Goal: Complete application form

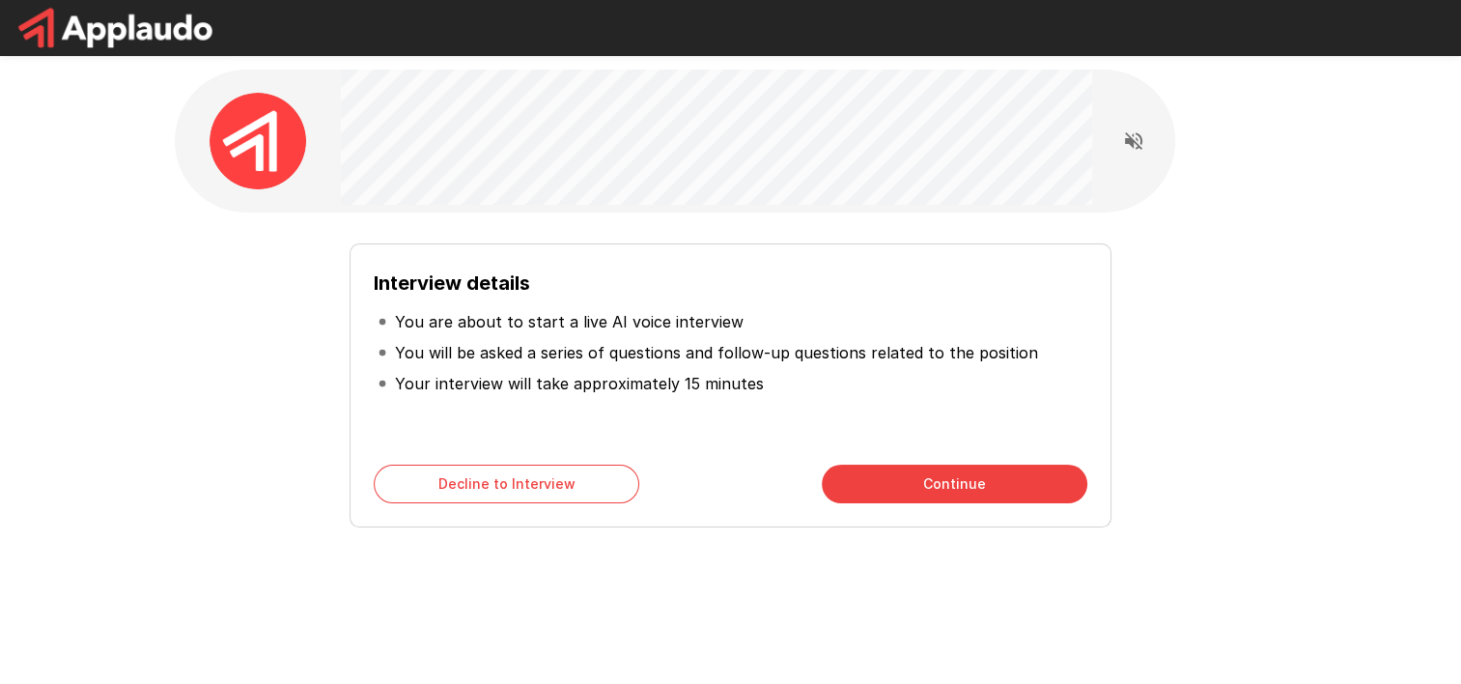
click at [868, 478] on button "Continue" at bounding box center [955, 483] width 266 height 39
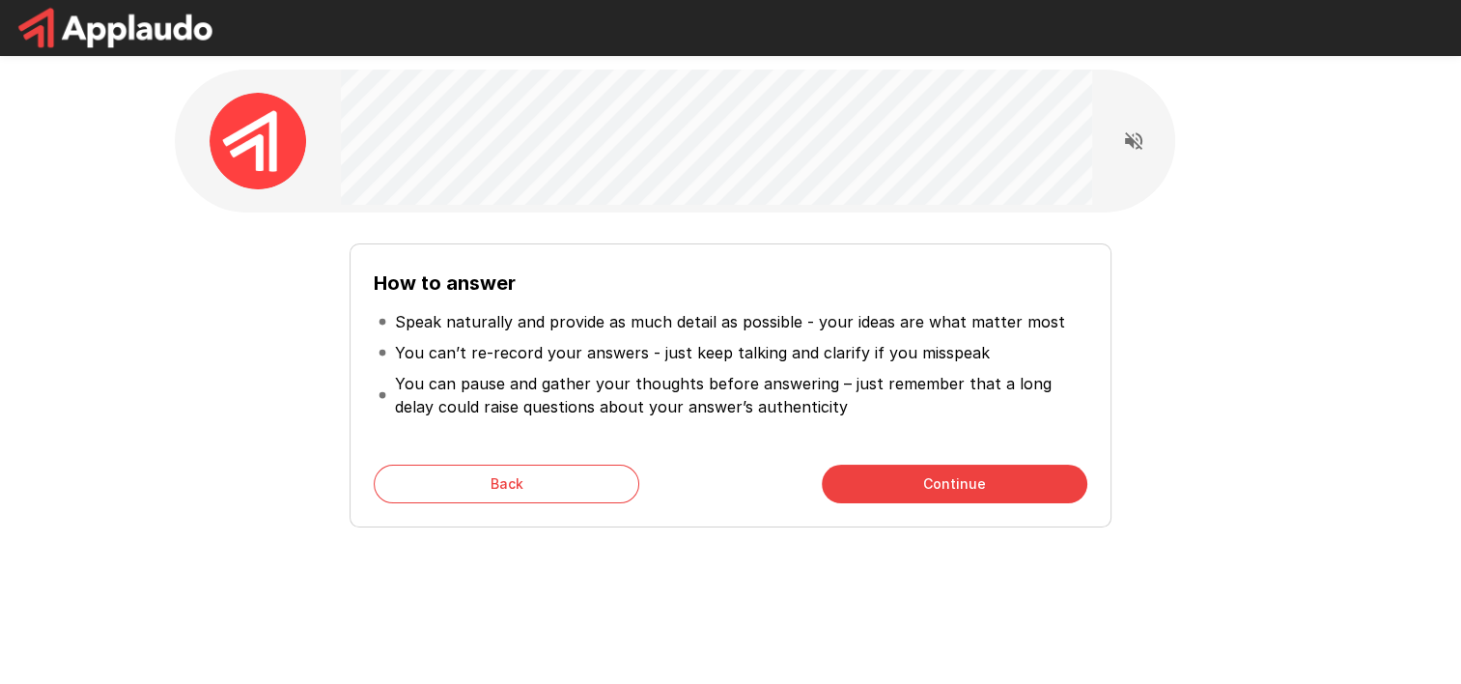
click at [868, 478] on button "Continue" at bounding box center [955, 483] width 266 height 39
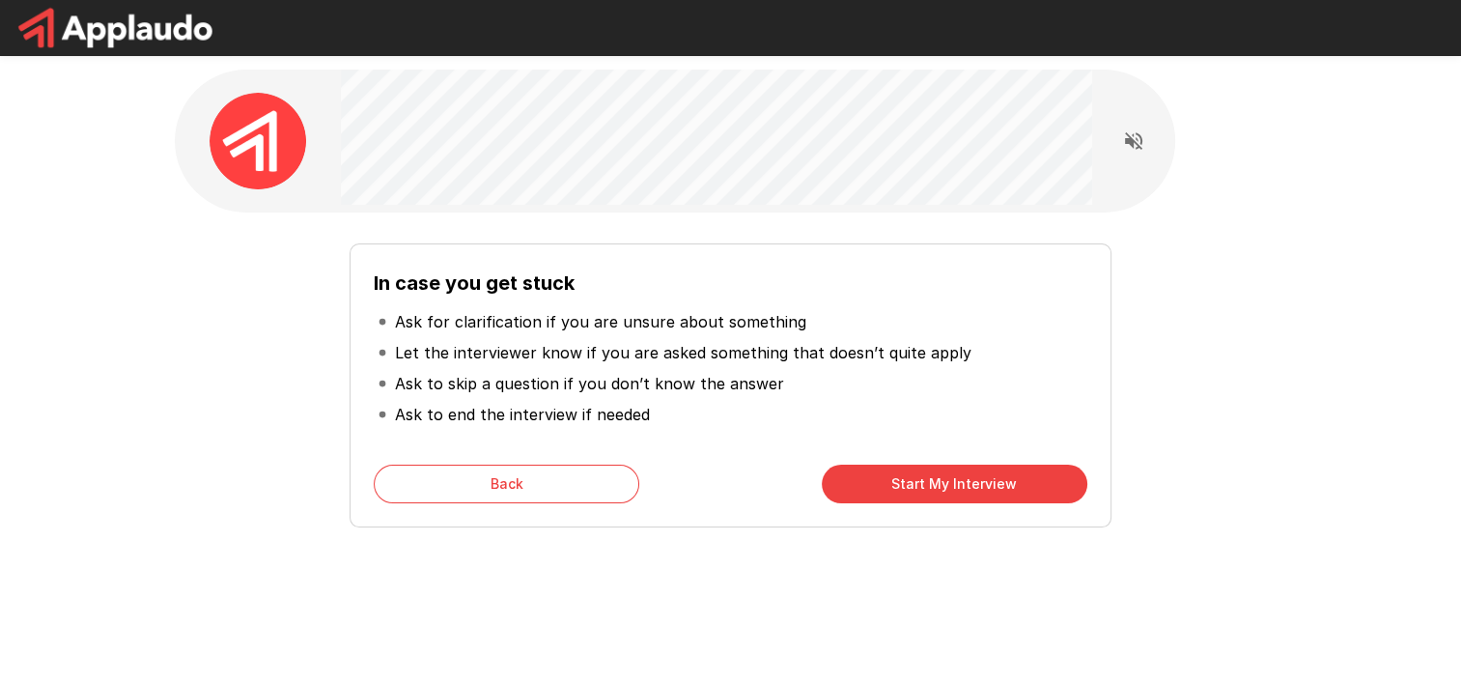
click at [568, 480] on button "Back" at bounding box center [507, 483] width 266 height 39
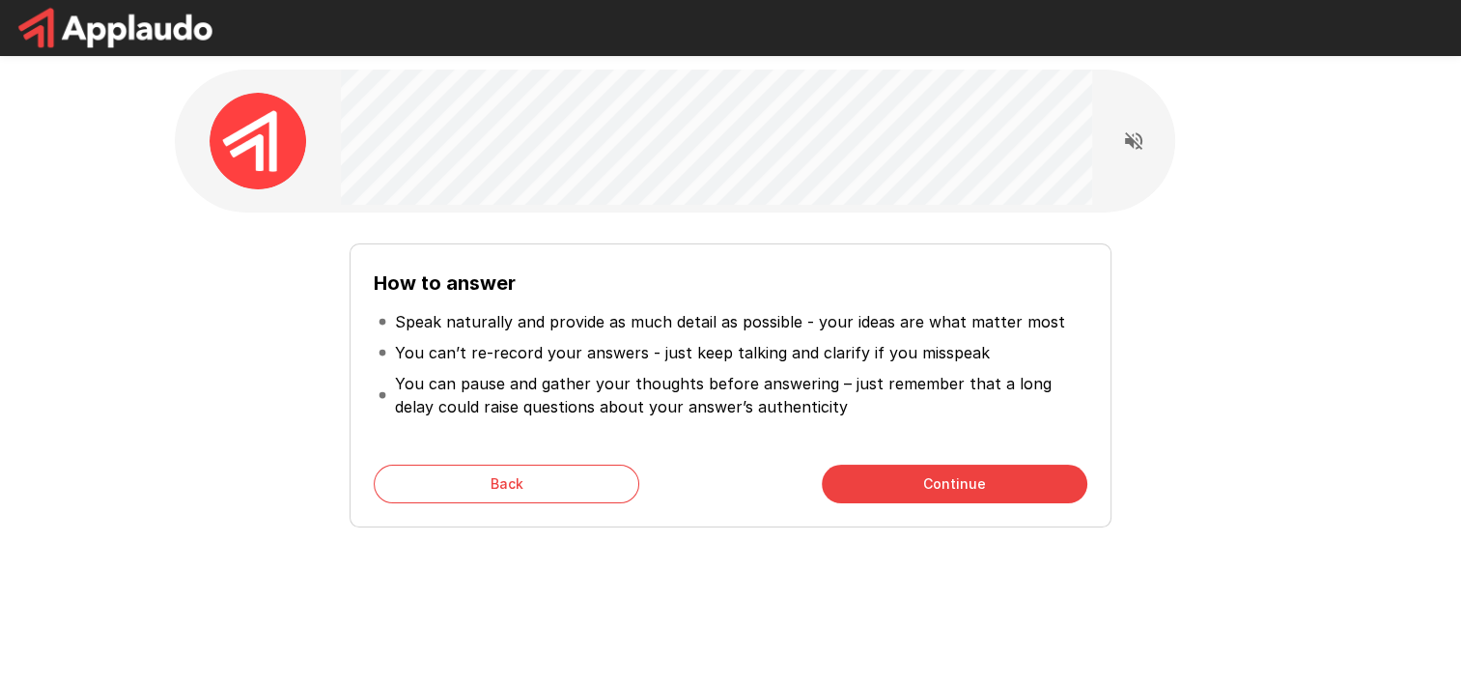
click at [568, 480] on button "Back" at bounding box center [507, 483] width 266 height 39
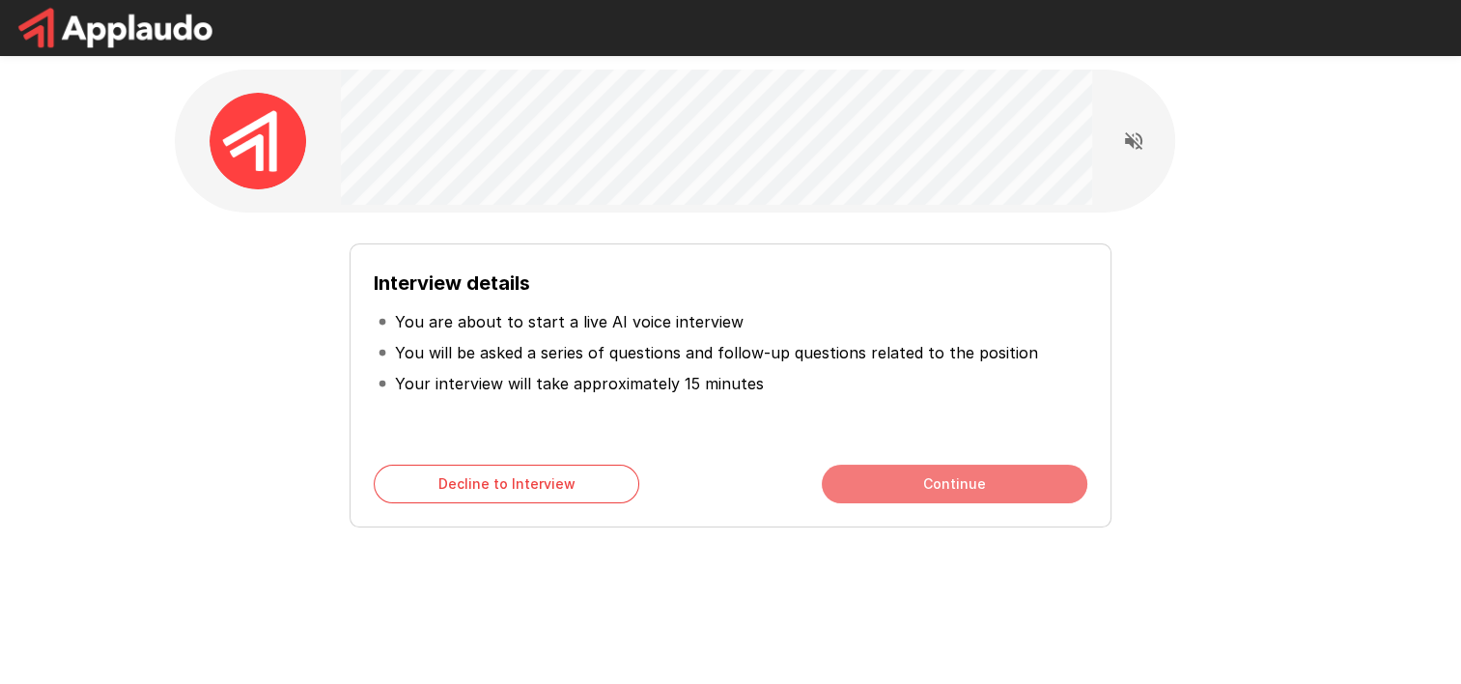
click at [889, 479] on button "Continue" at bounding box center [955, 483] width 266 height 39
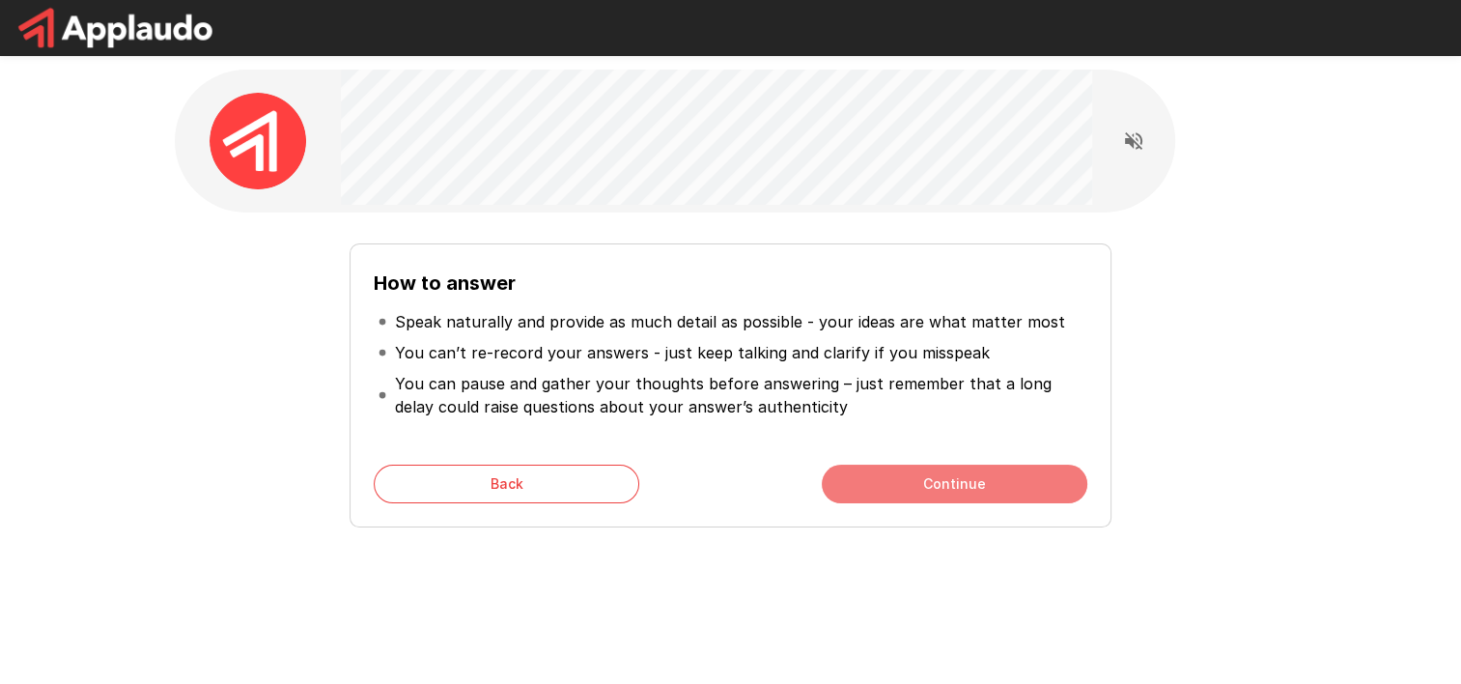
click at [928, 489] on button "Continue" at bounding box center [955, 483] width 266 height 39
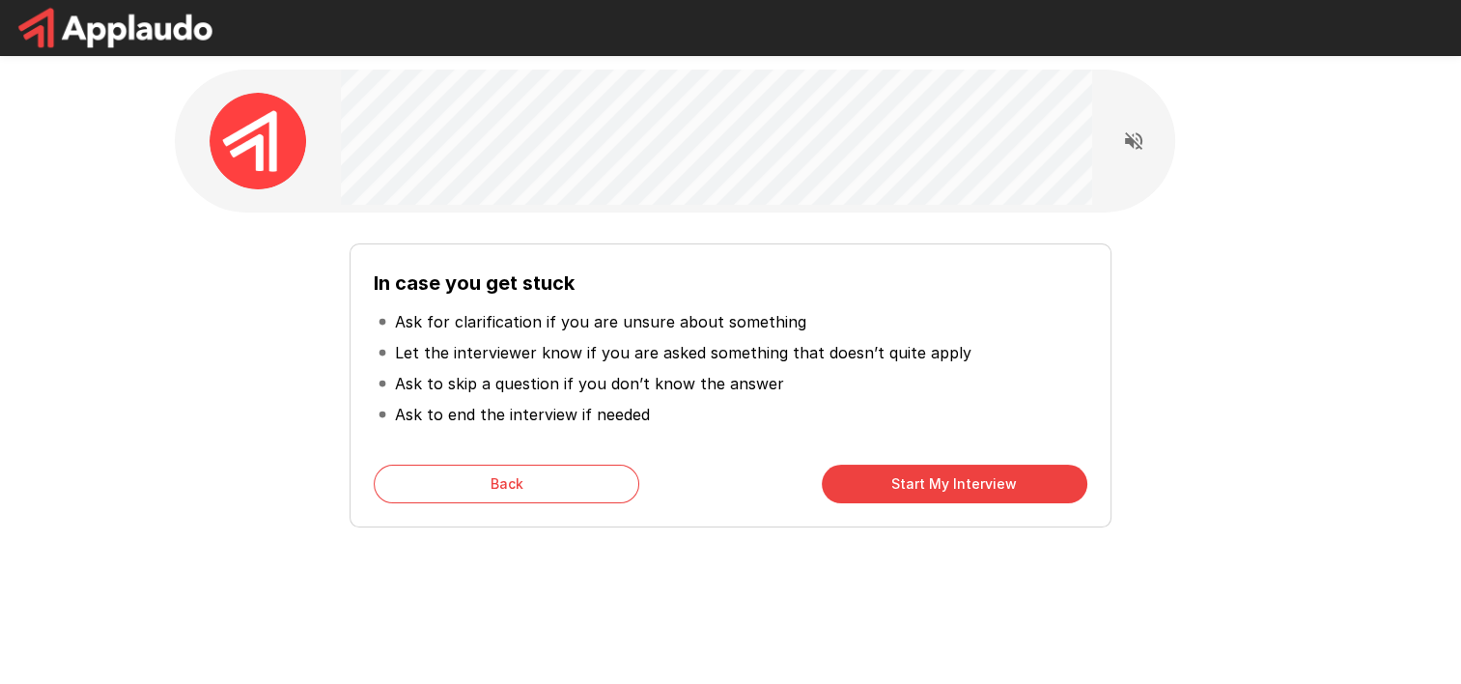
drag, startPoint x: 928, startPoint y: 489, endPoint x: 894, endPoint y: 585, distance: 102.3
click at [894, 585] on div "In case you get stuck Ask for clarification if you are unsure about something L…" at bounding box center [731, 344] width 1159 height 689
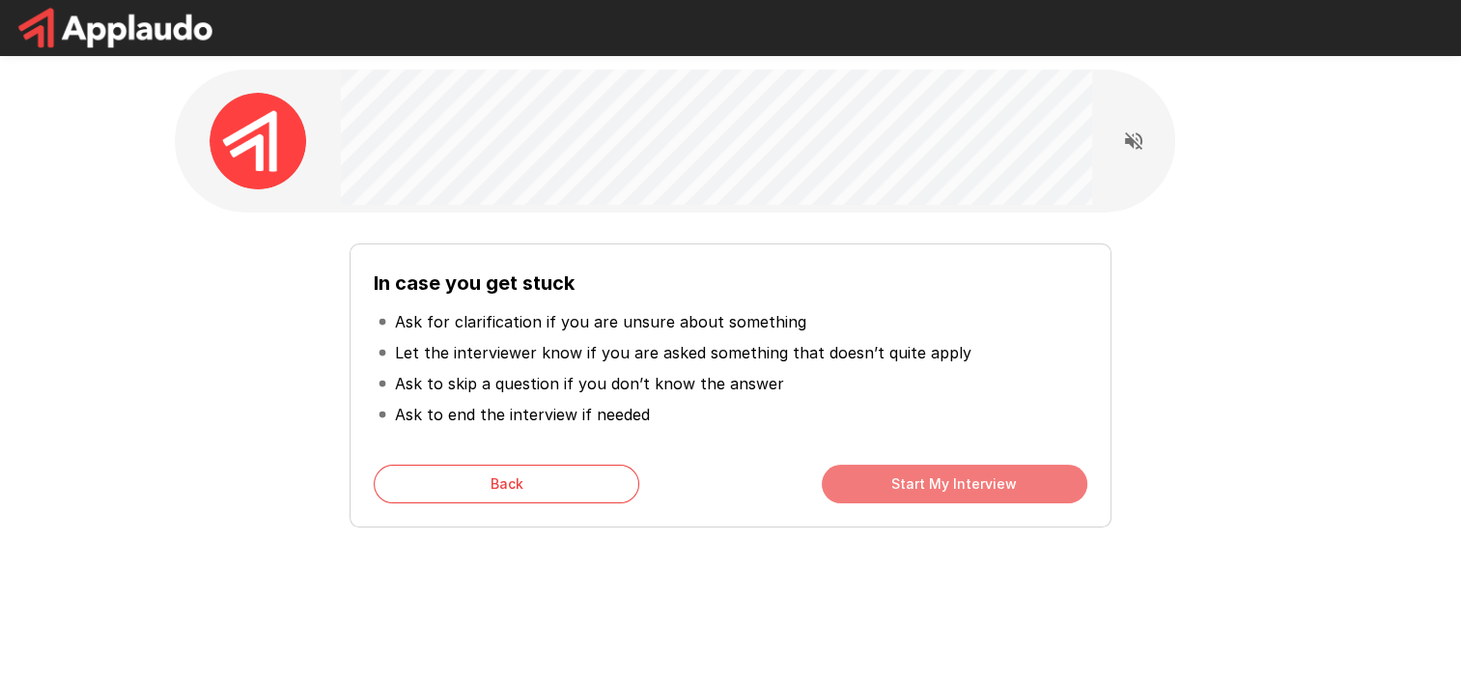
click at [993, 473] on button "Start My Interview" at bounding box center [955, 483] width 266 height 39
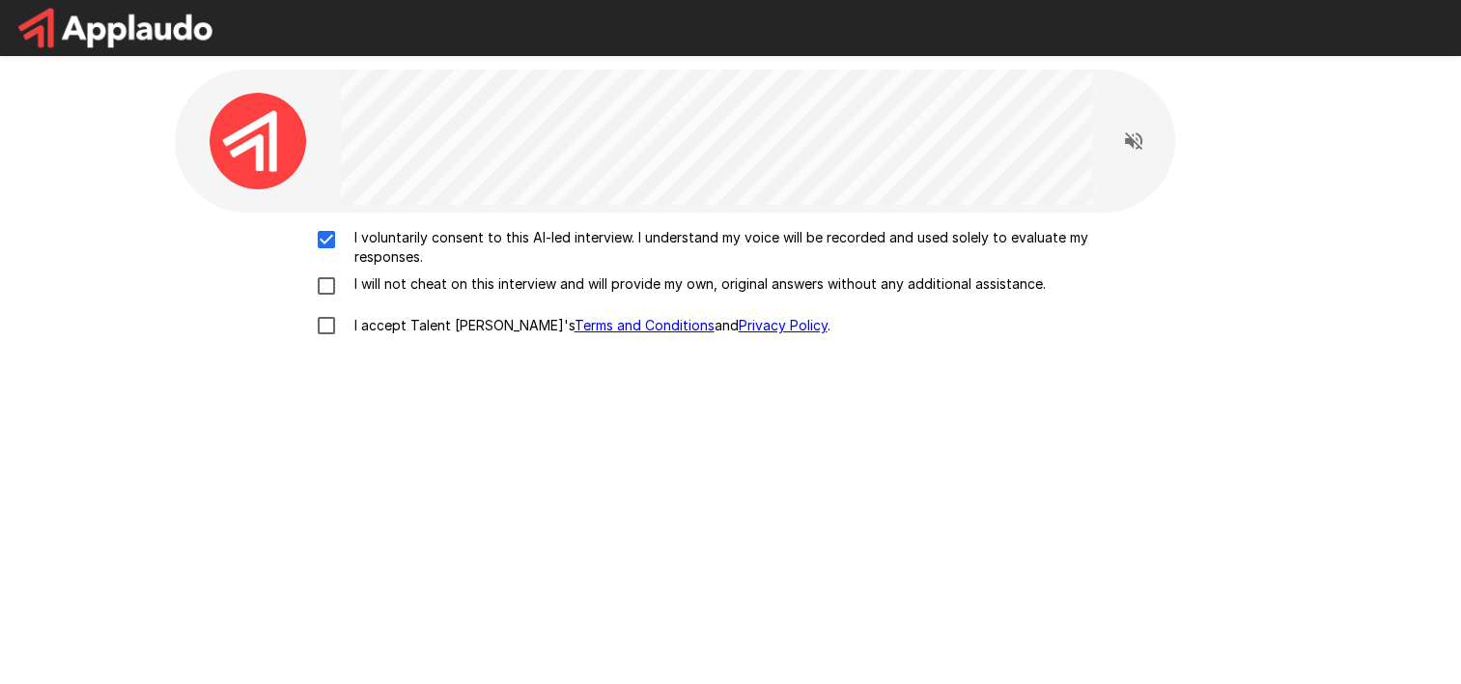
click at [321, 272] on div "I voluntarily consent to this AI-led interview. I understand my voice will be r…" at bounding box center [731, 287] width 1097 height 118
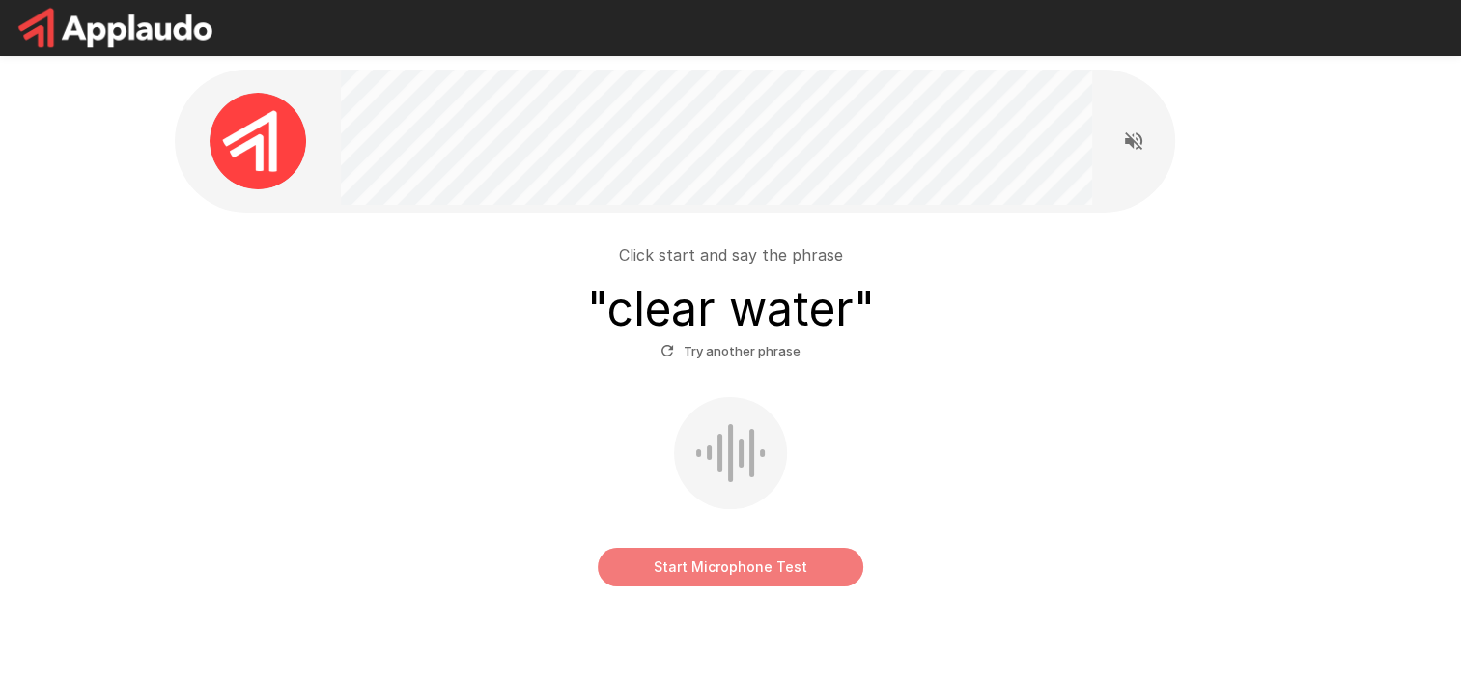
click at [811, 568] on button "Start Microphone Test" at bounding box center [731, 567] width 266 height 39
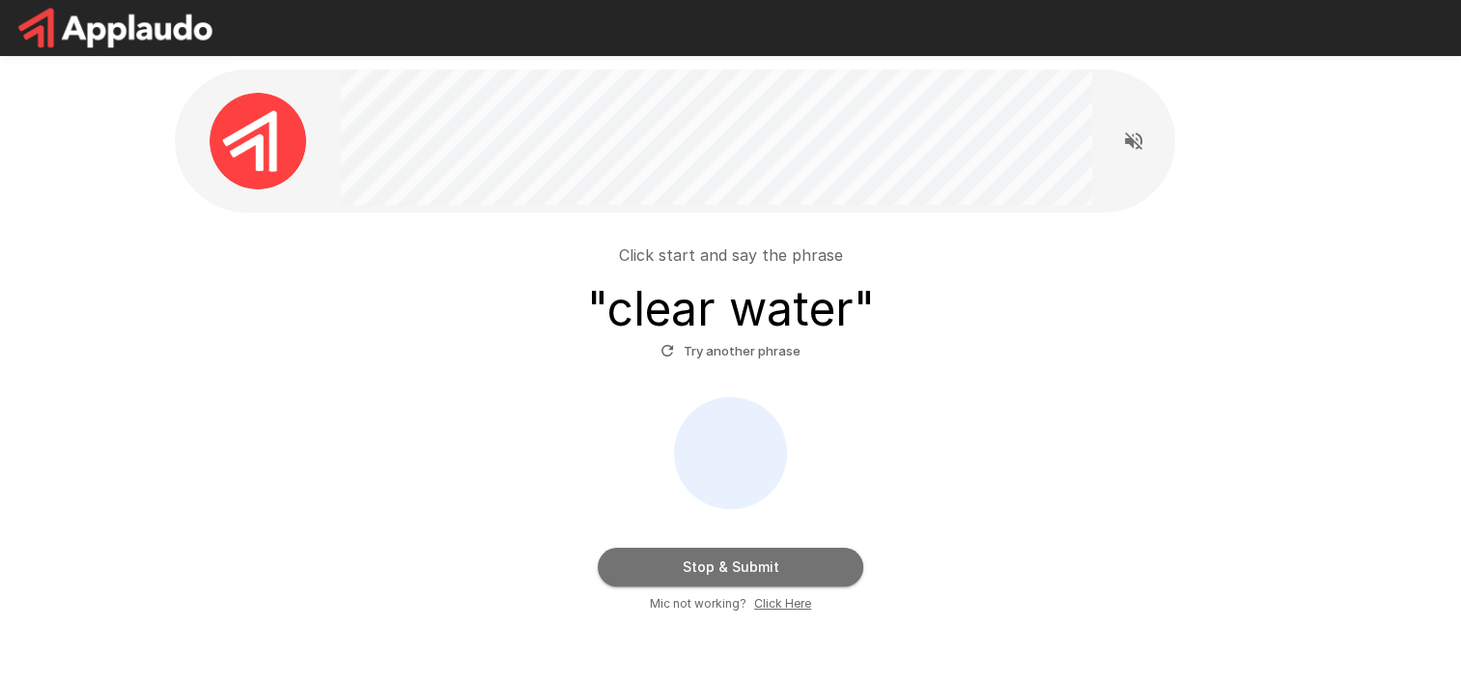
click at [692, 577] on button "Stop & Submit" at bounding box center [731, 567] width 266 height 39
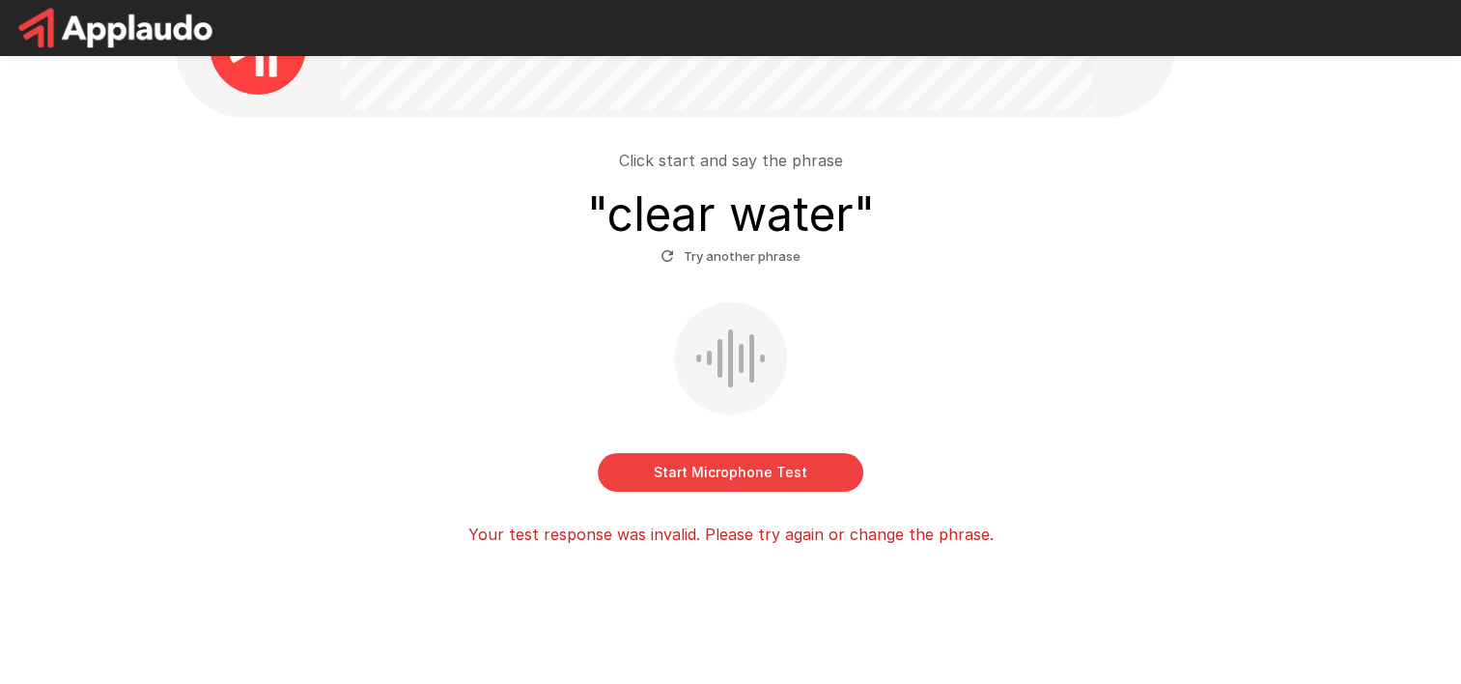
scroll to position [97, 0]
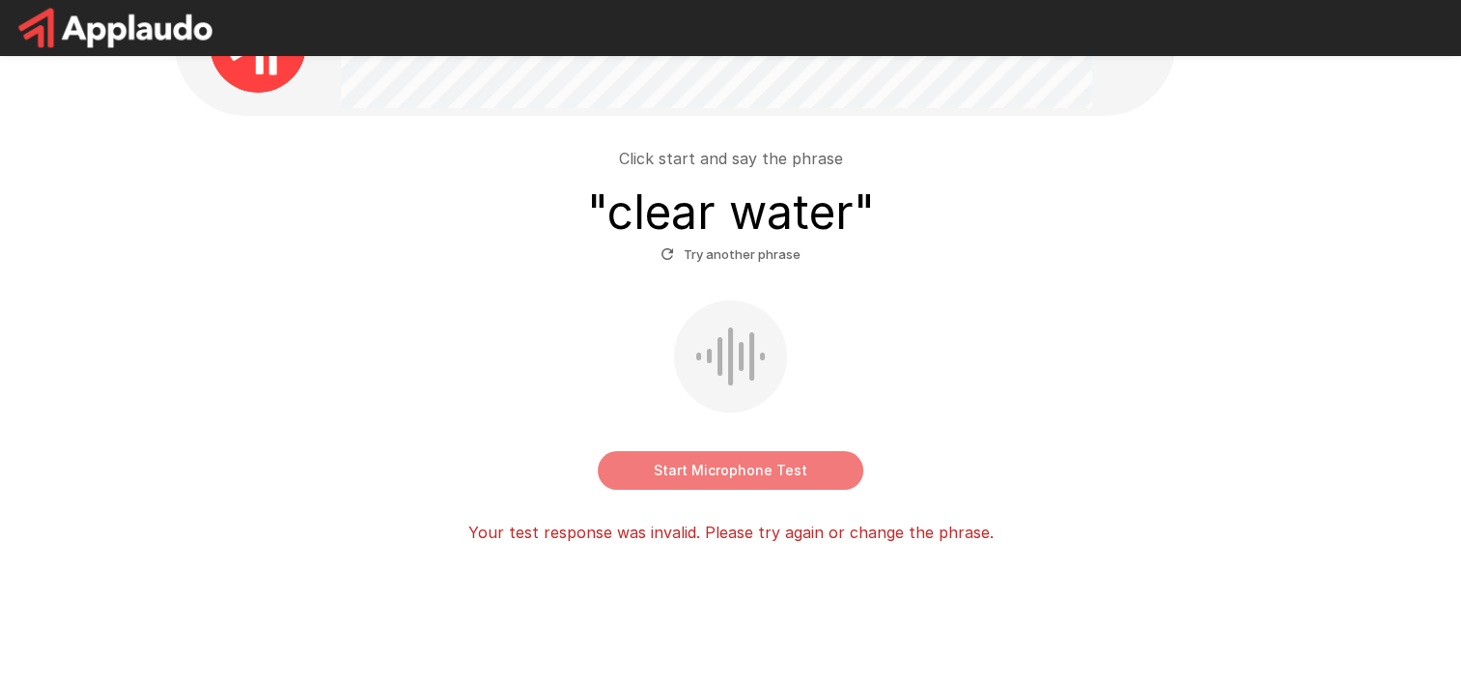
click at [717, 475] on button "Start Microphone Test" at bounding box center [731, 470] width 266 height 39
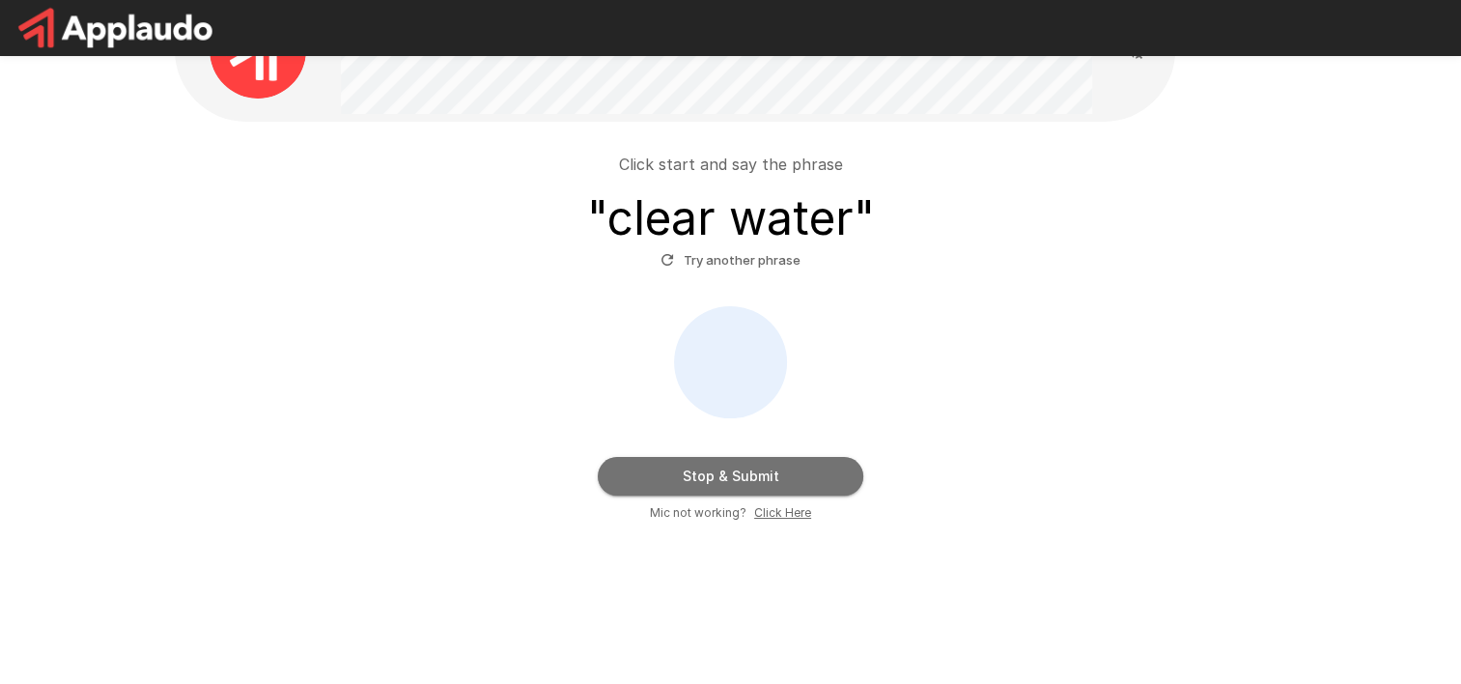
click at [699, 471] on button "Stop & Submit" at bounding box center [731, 476] width 266 height 39
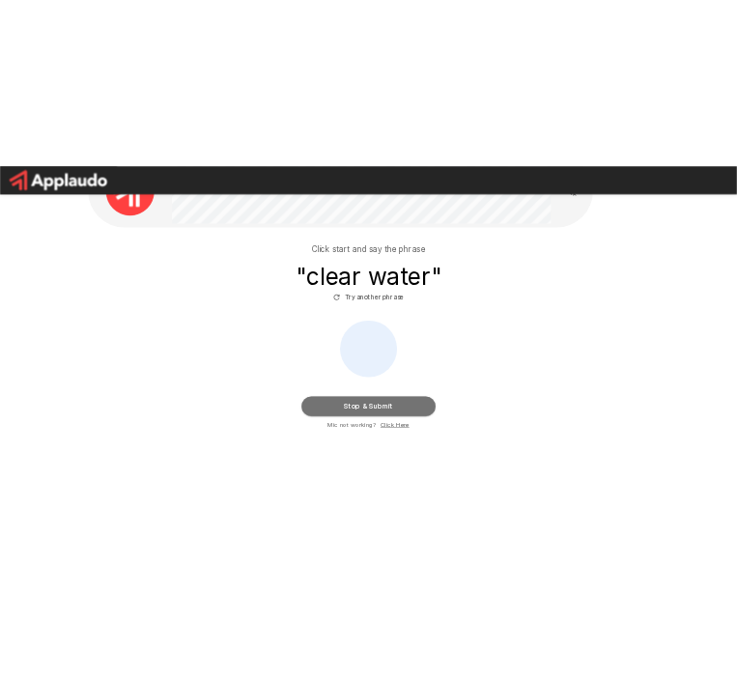
scroll to position [0, 0]
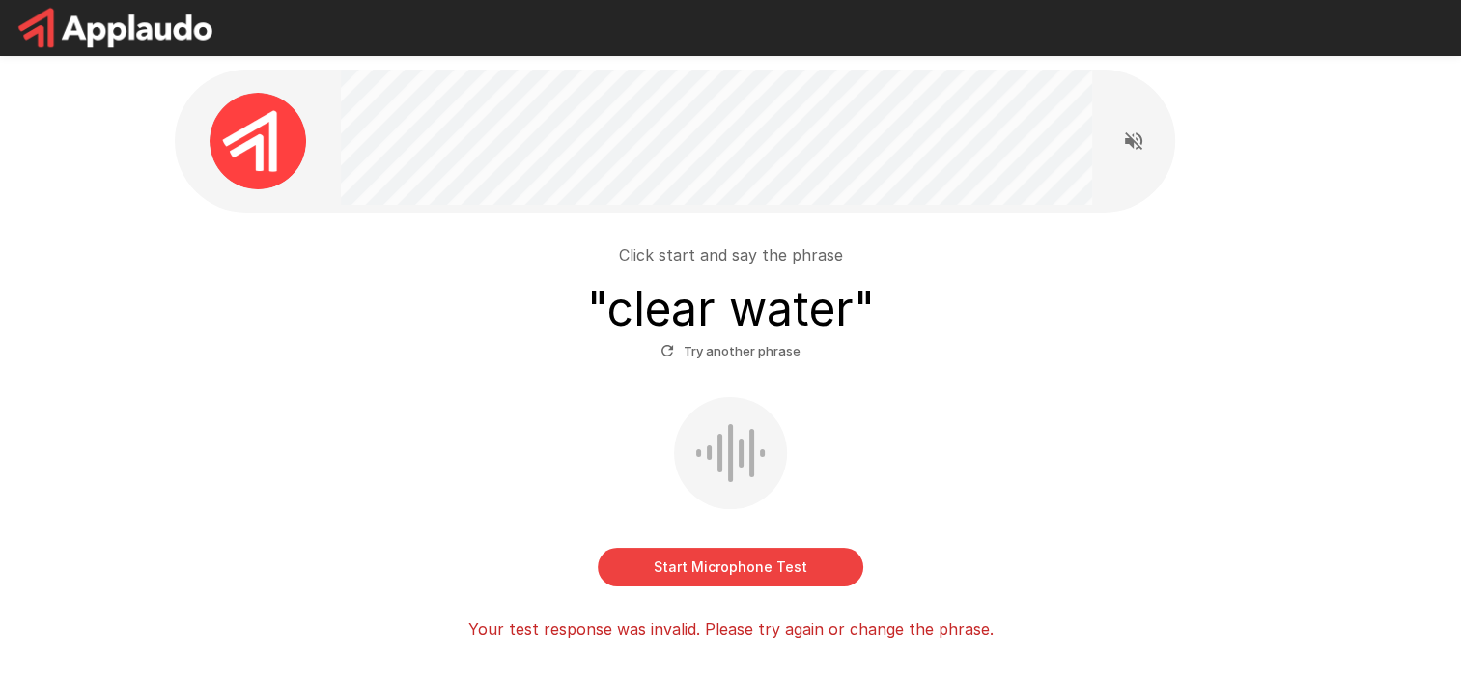
click at [705, 352] on button "Try another phrase" at bounding box center [731, 351] width 150 height 30
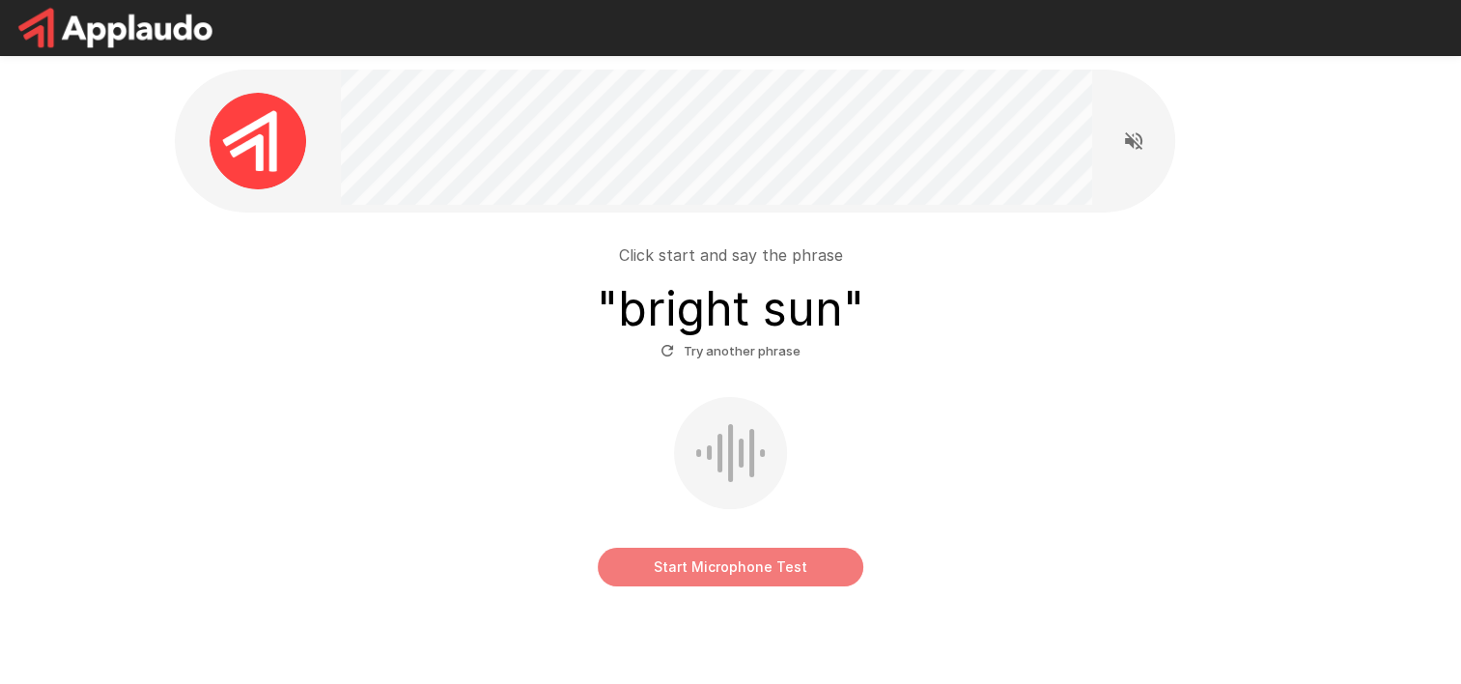
click at [706, 571] on button "Start Microphone Test" at bounding box center [731, 567] width 266 height 39
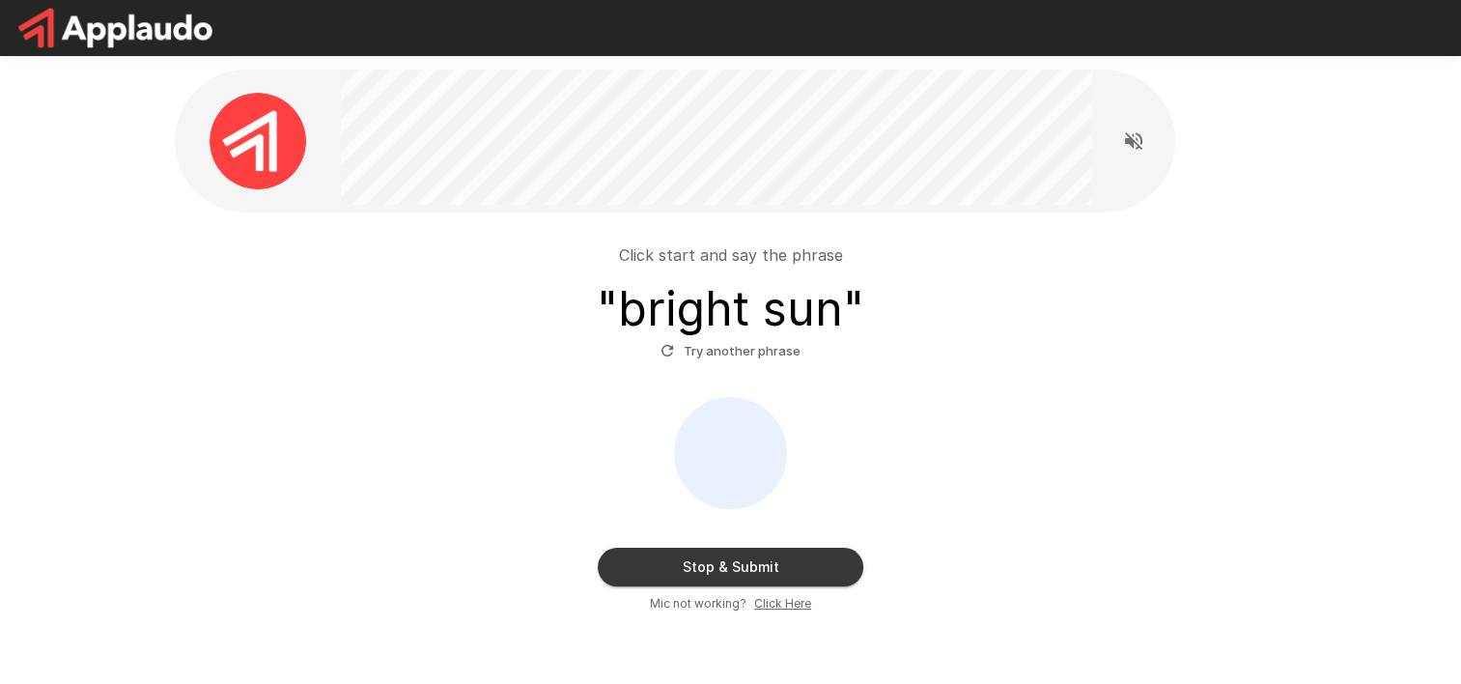
click at [697, 563] on button "Stop & Submit" at bounding box center [731, 567] width 266 height 39
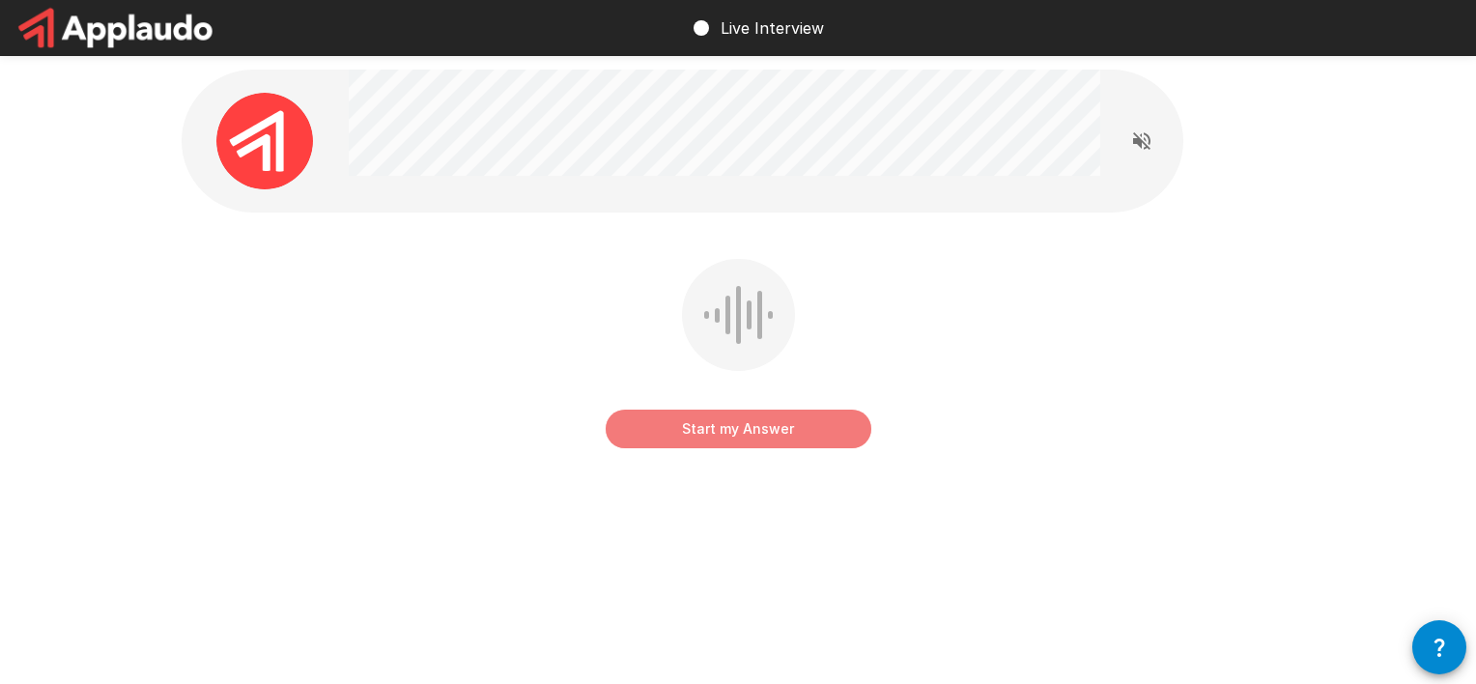
click at [704, 433] on button "Start my Answer" at bounding box center [738, 428] width 266 height 39
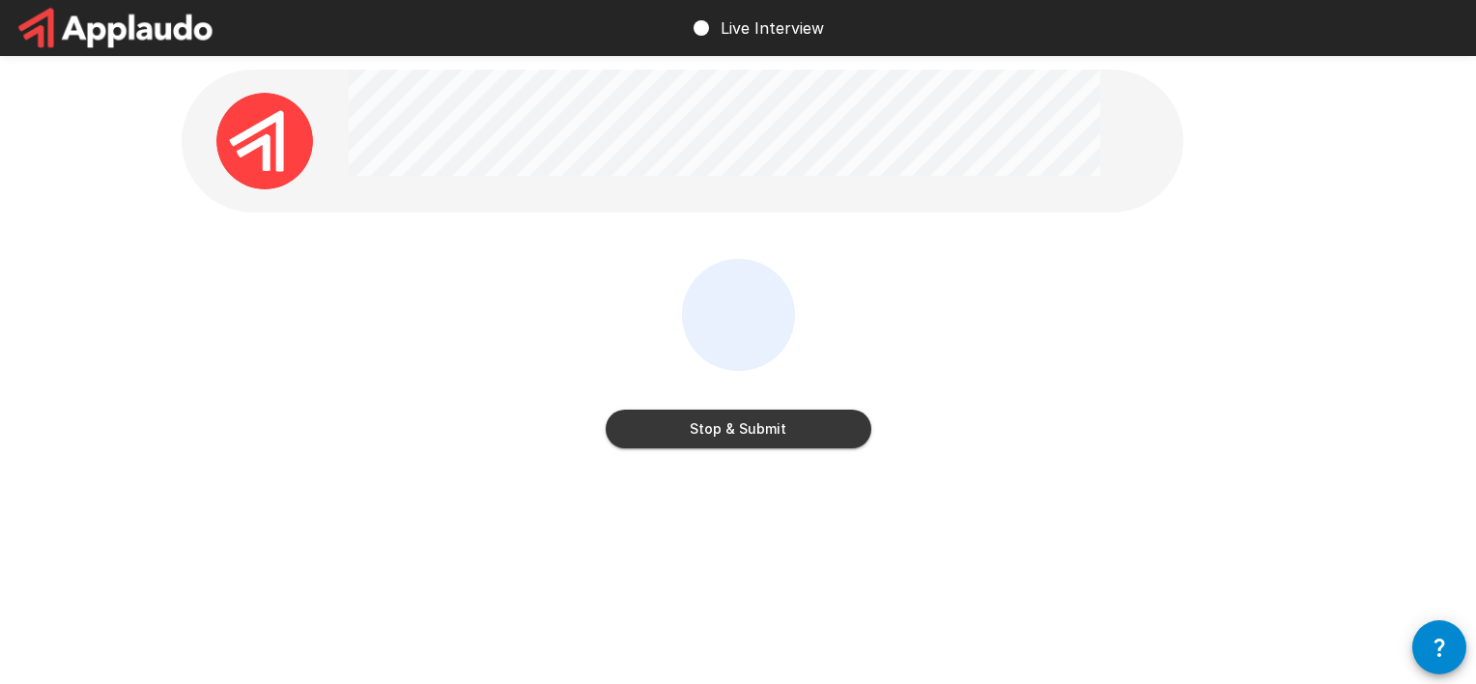
click at [694, 436] on button "Stop & Submit" at bounding box center [738, 428] width 266 height 39
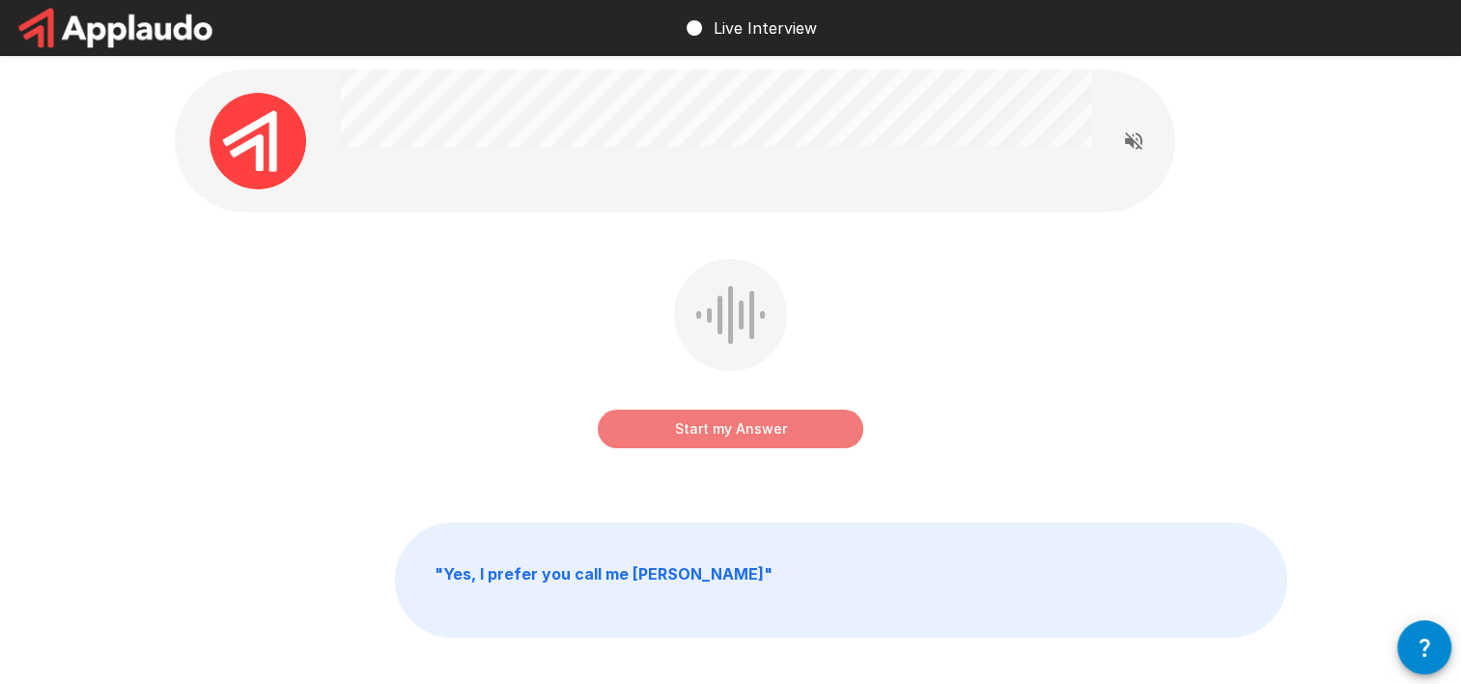
click at [689, 442] on button "Start my Answer" at bounding box center [731, 428] width 266 height 39
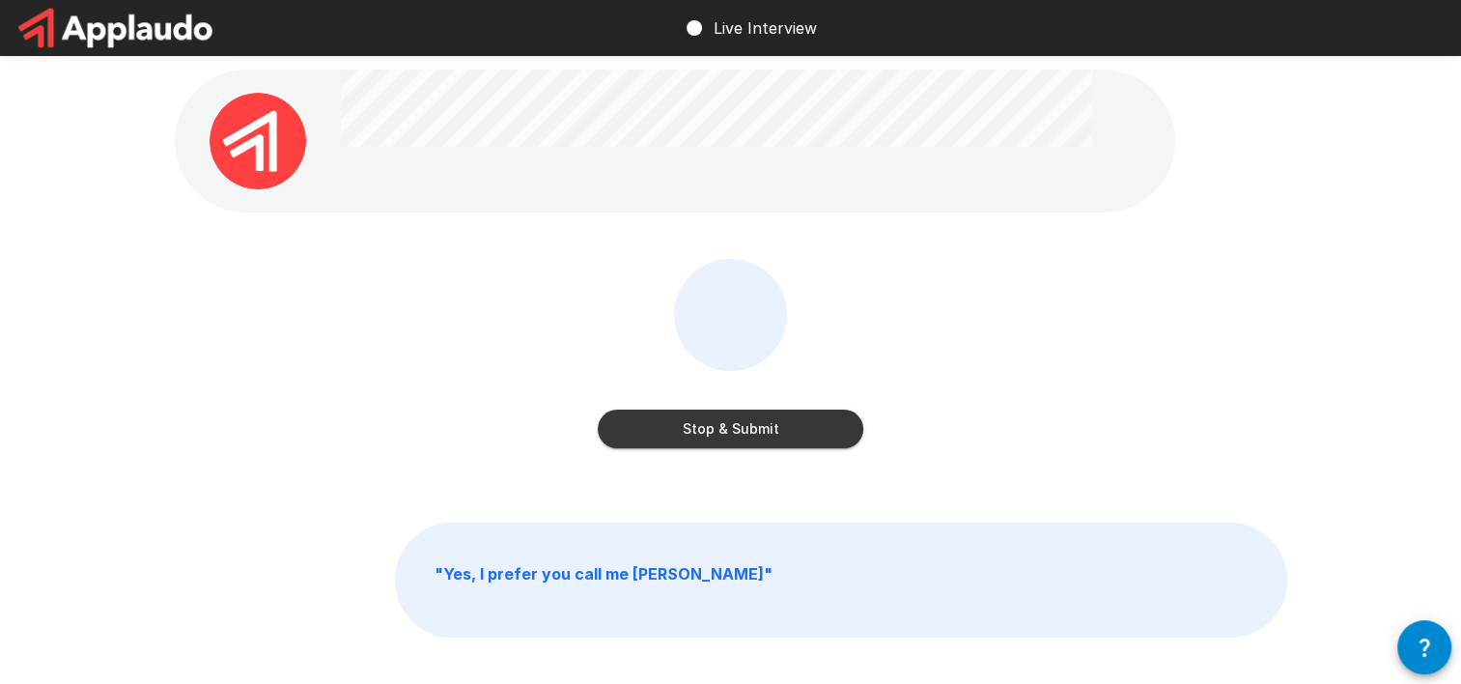
click at [676, 441] on button "Stop & Submit" at bounding box center [731, 428] width 266 height 39
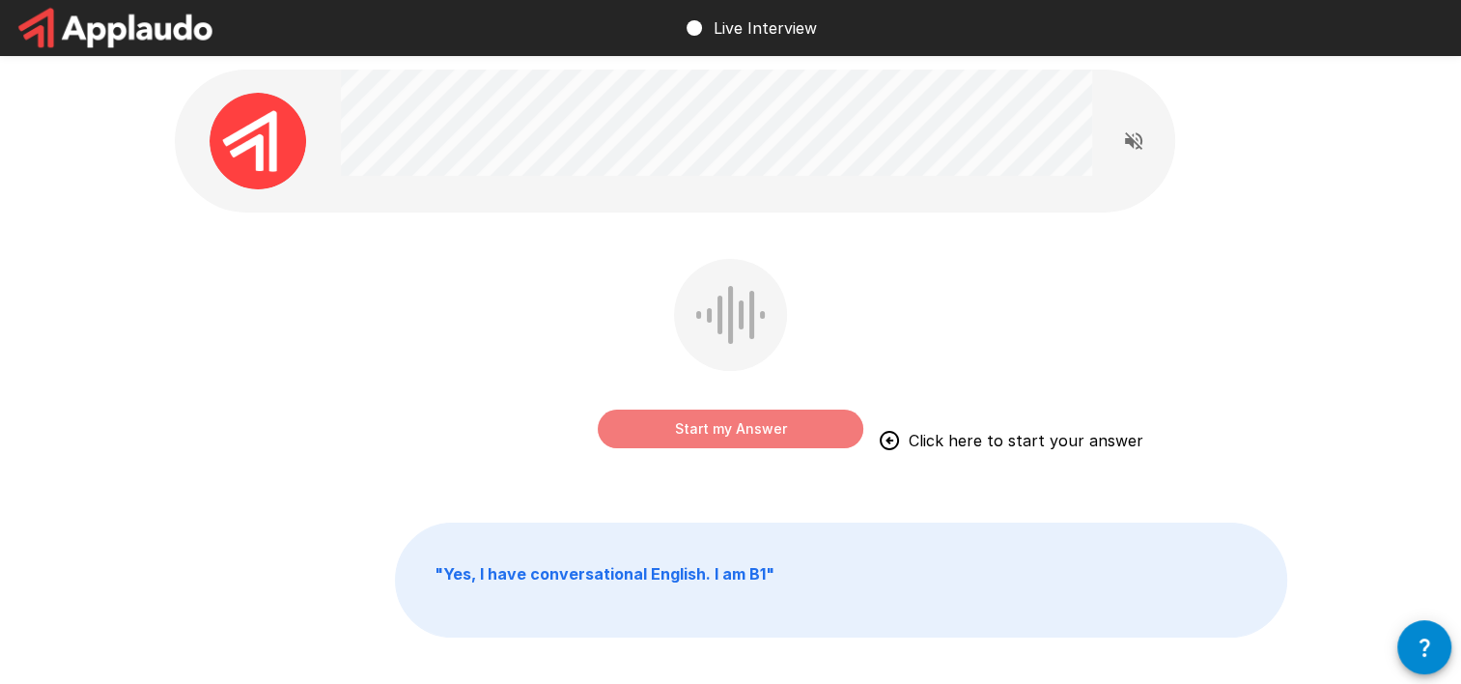
click at [641, 436] on button "Start my Answer" at bounding box center [731, 428] width 266 height 39
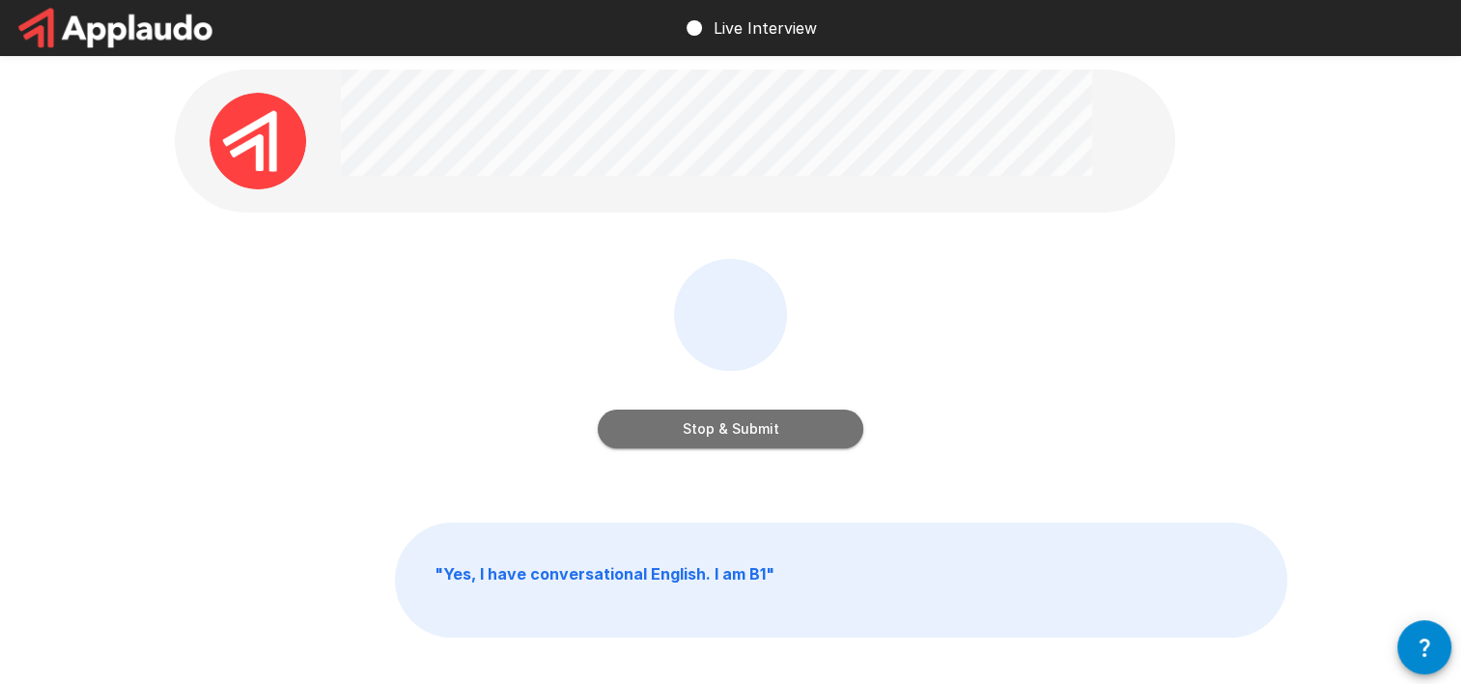
click at [642, 436] on button "Stop & Submit" at bounding box center [731, 428] width 266 height 39
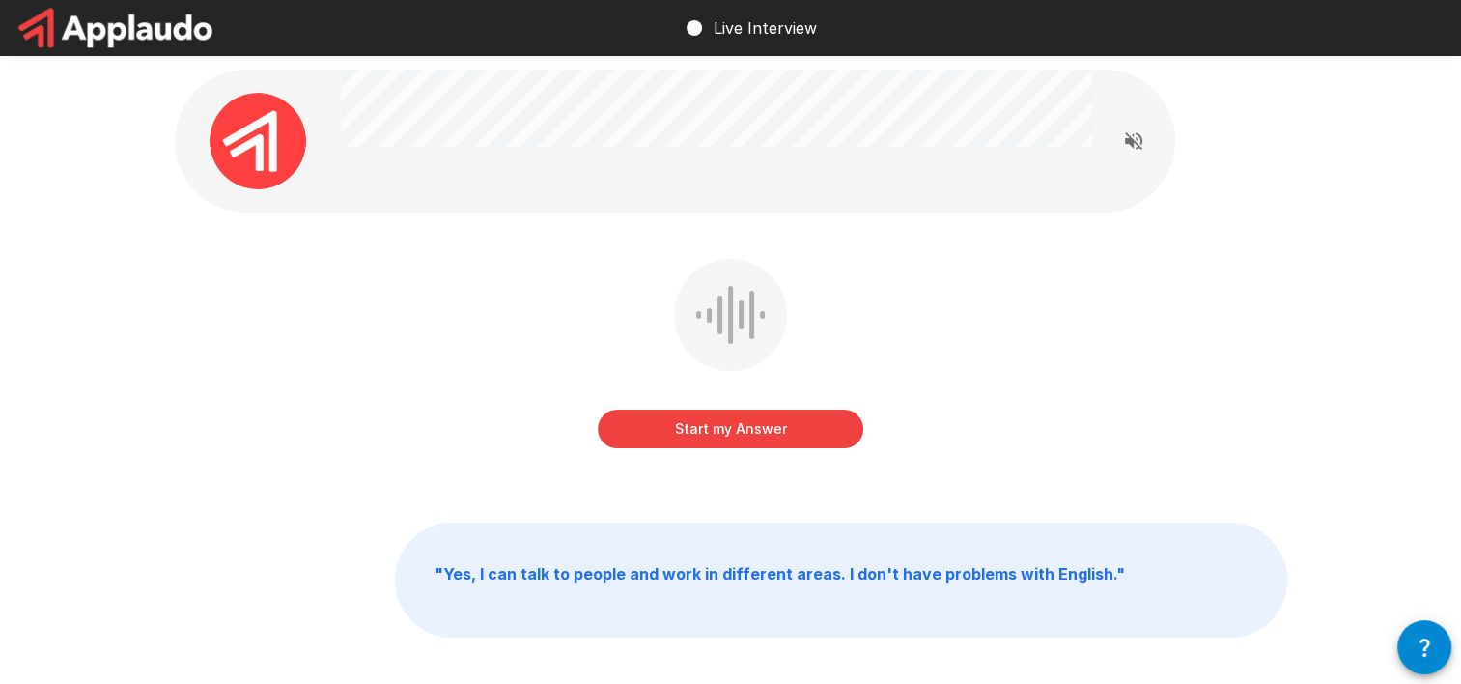
click at [661, 435] on button "Start my Answer" at bounding box center [731, 428] width 266 height 39
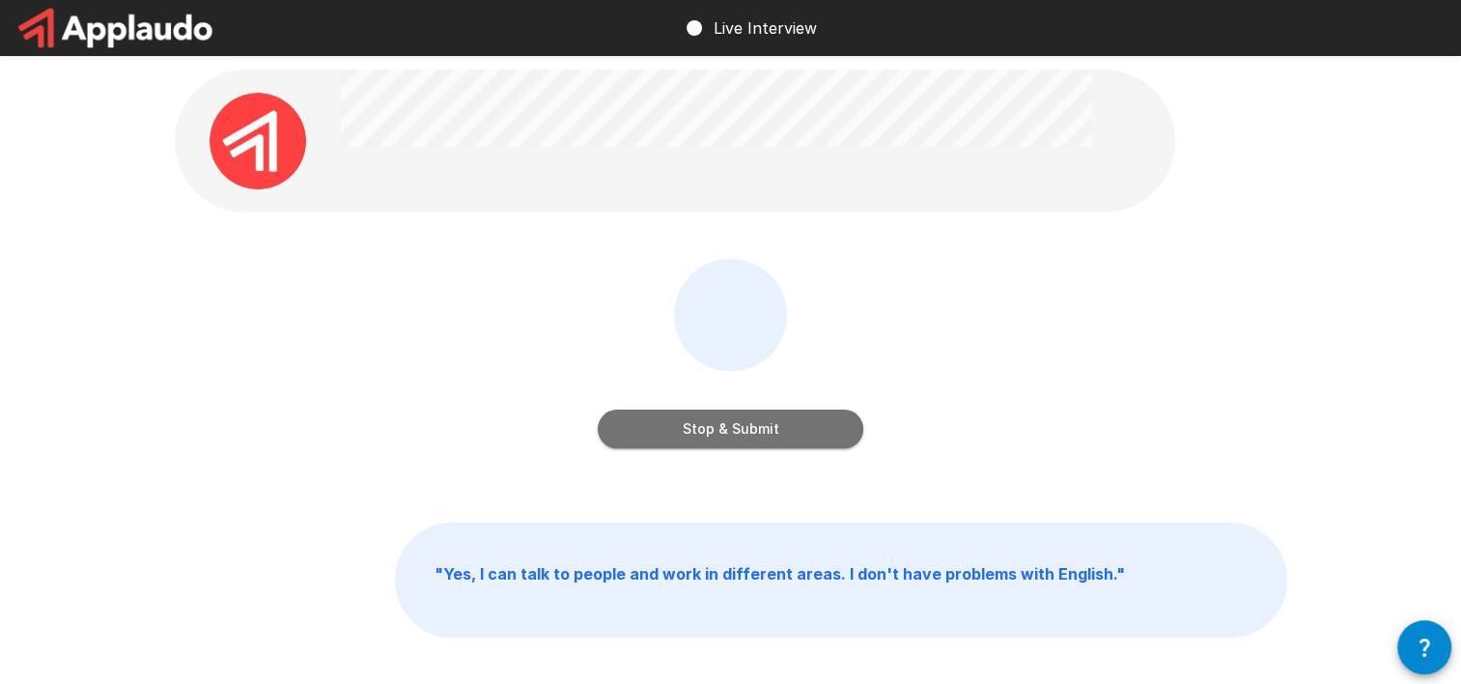
click at [701, 424] on button "Stop & Submit" at bounding box center [731, 428] width 266 height 39
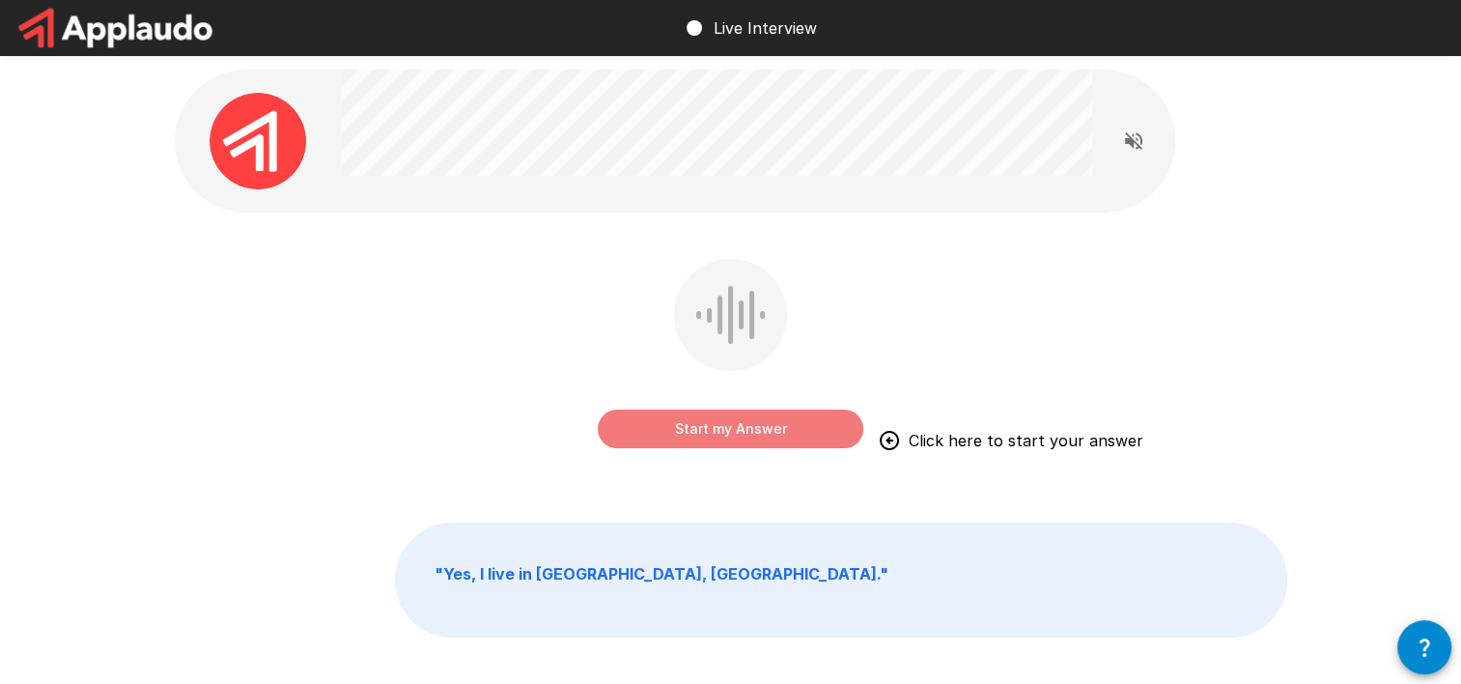
click at [715, 440] on button "Start my Answer" at bounding box center [731, 428] width 266 height 39
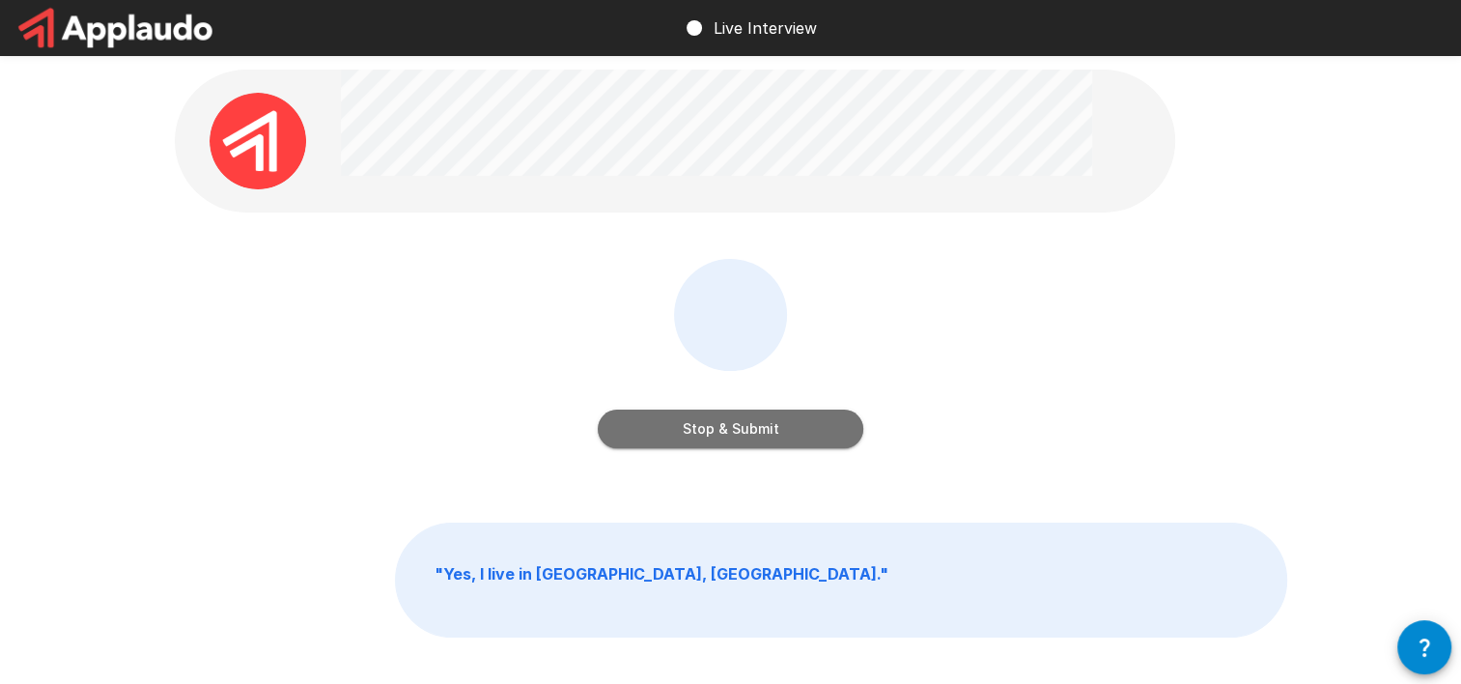
click at [747, 431] on button "Stop & Submit" at bounding box center [731, 428] width 266 height 39
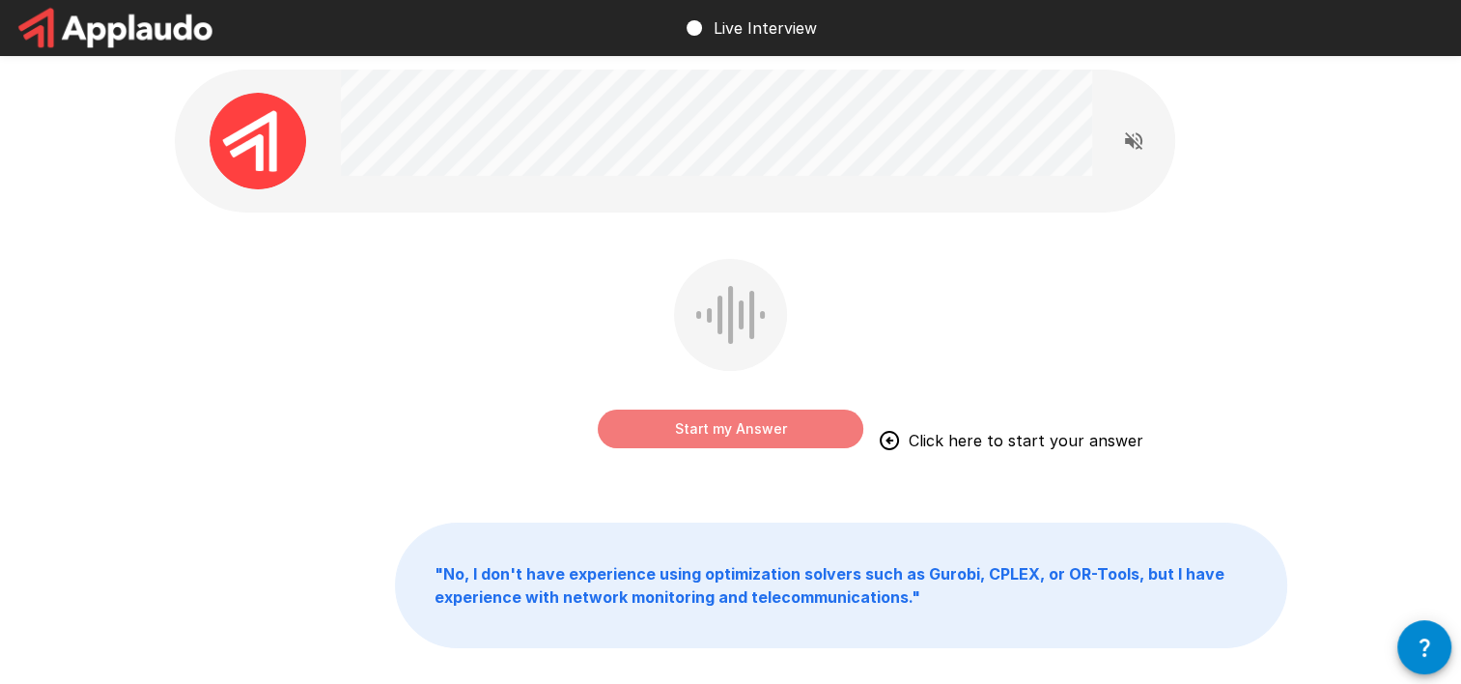
click at [637, 422] on button "Start my Answer" at bounding box center [731, 428] width 266 height 39
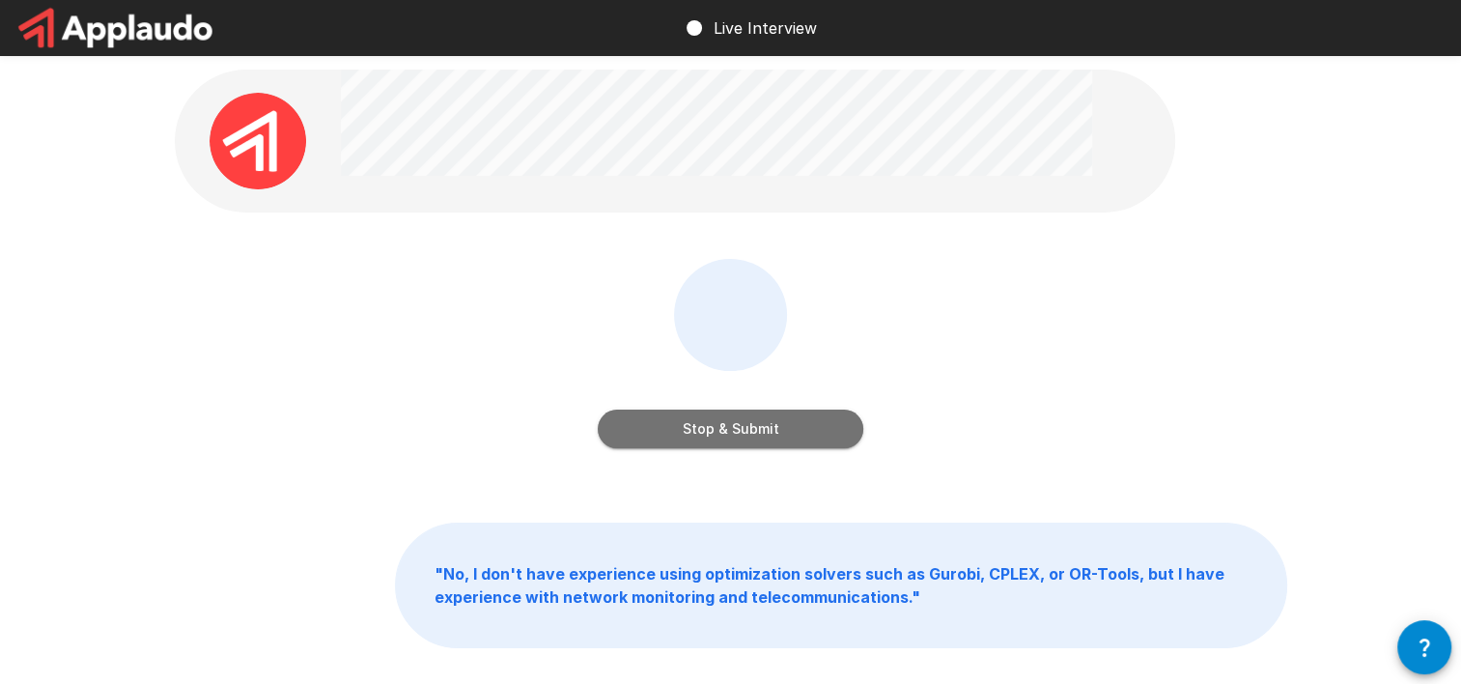
click at [639, 422] on button "Stop & Submit" at bounding box center [731, 428] width 266 height 39
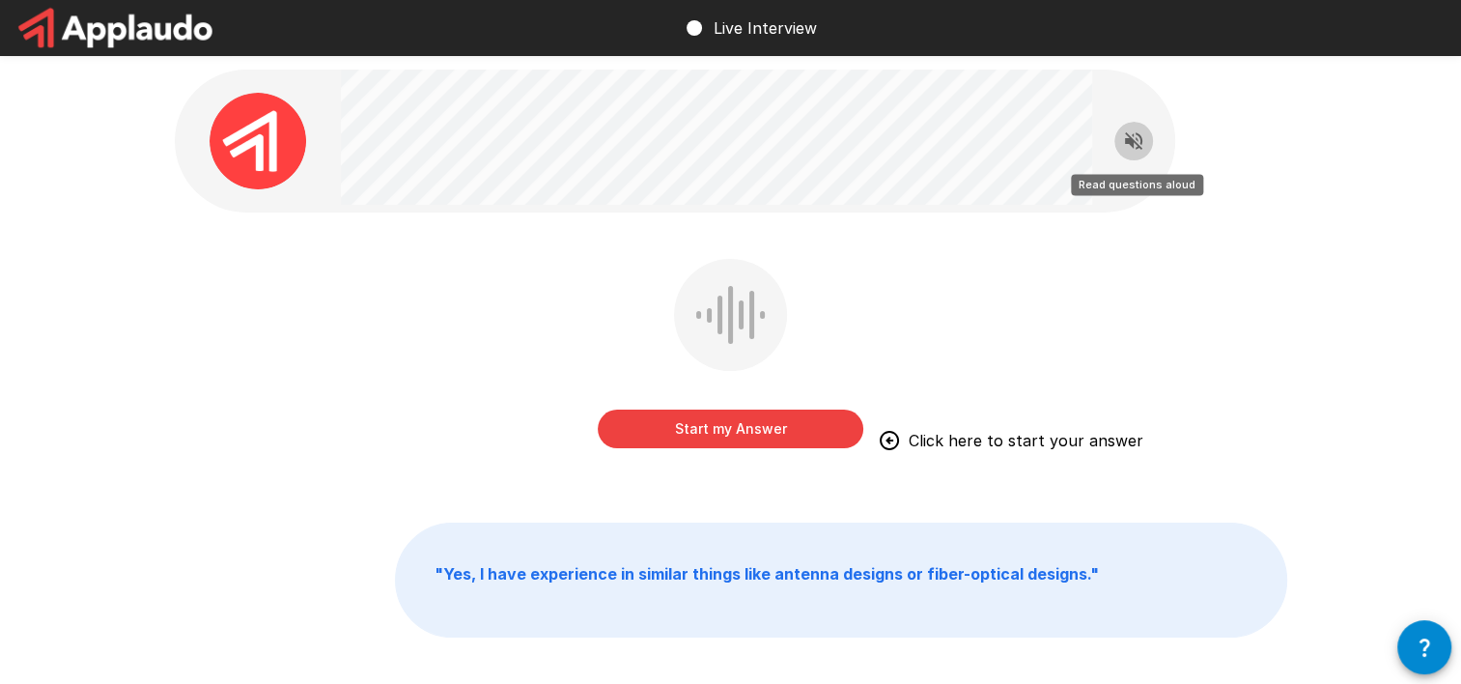
click at [1147, 137] on button "Read questions aloud" at bounding box center [1133, 141] width 39 height 39
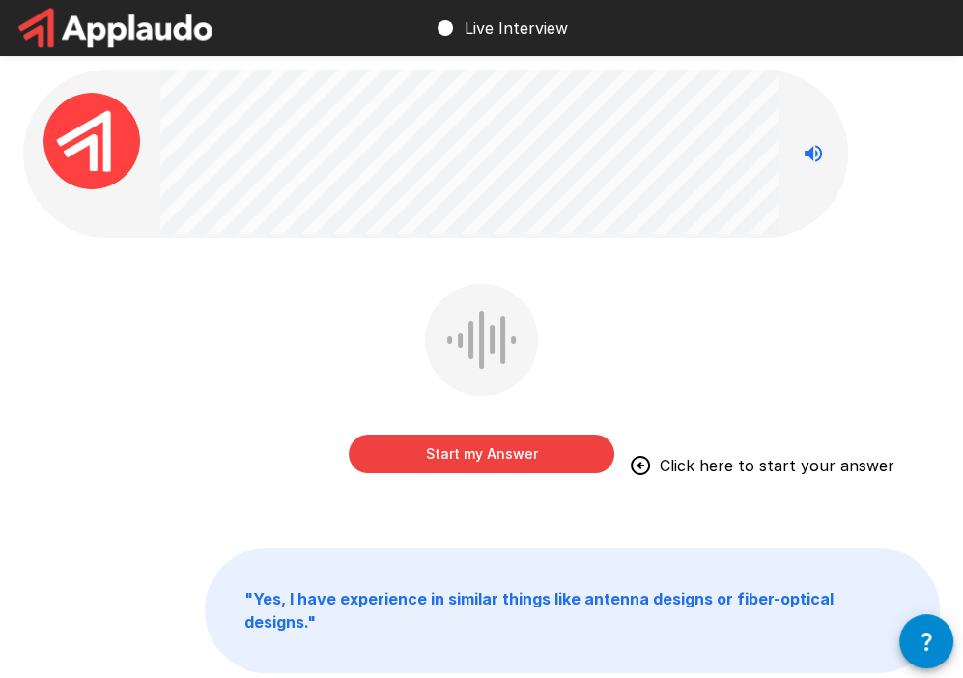
click at [532, 453] on button "Start my Answer" at bounding box center [482, 454] width 266 height 39
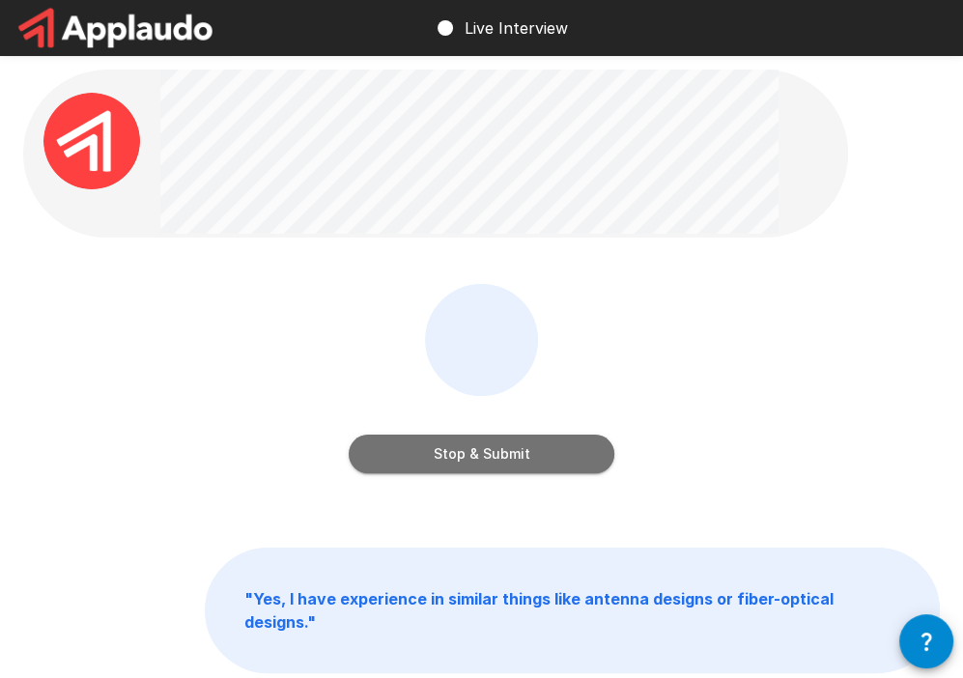
click at [533, 453] on button "Stop & Submit" at bounding box center [482, 454] width 266 height 39
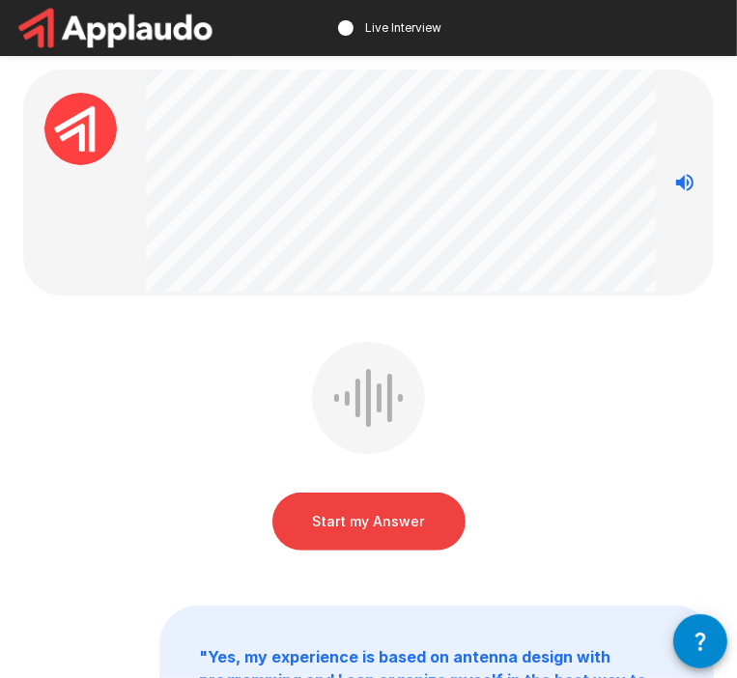
click at [707, 182] on div at bounding box center [685, 183] width 58 height 180
click at [695, 178] on icon "Stop reading questions aloud" at bounding box center [684, 182] width 23 height 23
click at [695, 177] on icon "Read questions aloud" at bounding box center [684, 182] width 23 height 23
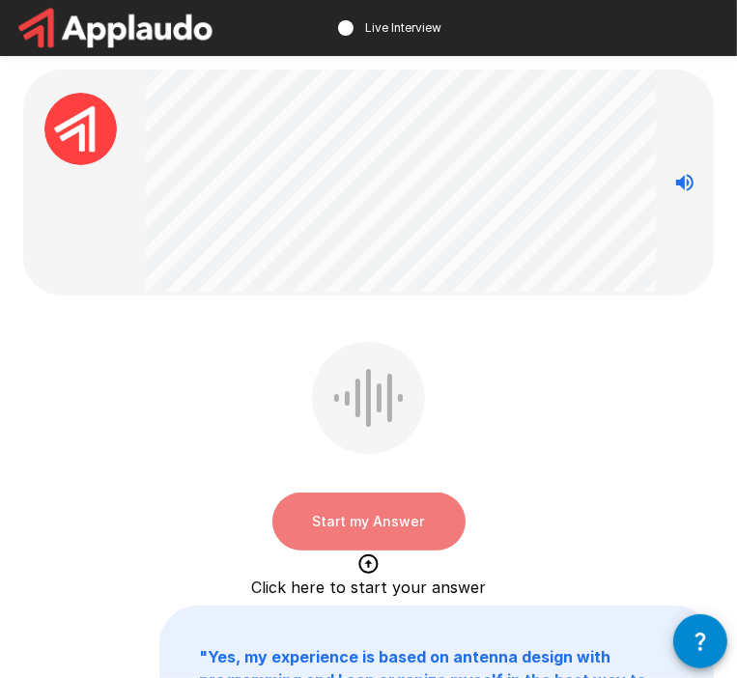
click at [397, 523] on button "Start my Answer" at bounding box center [368, 521] width 193 height 58
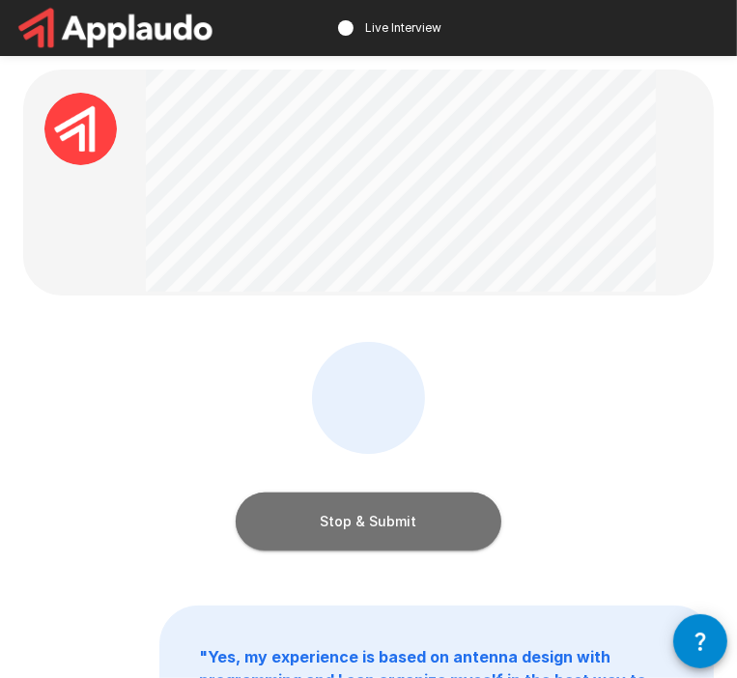
click at [397, 523] on button "Stop & Submit" at bounding box center [369, 521] width 266 height 58
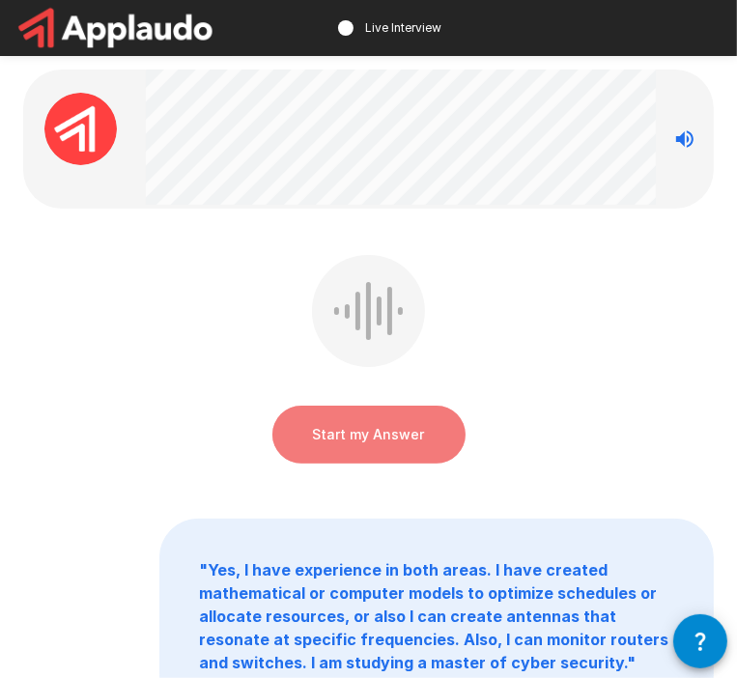
click at [389, 436] on button "Start my Answer" at bounding box center [368, 435] width 193 height 58
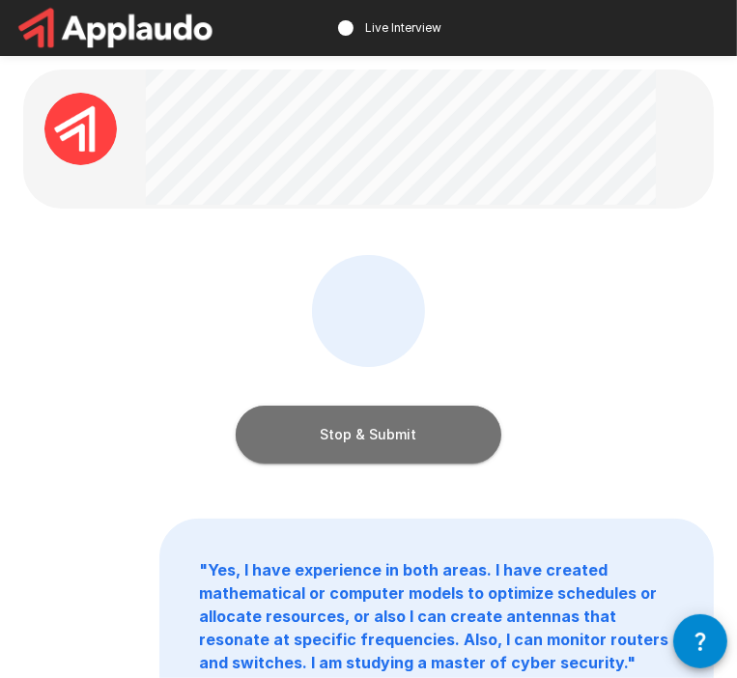
click at [389, 436] on button "Stop & Submit" at bounding box center [369, 435] width 266 height 58
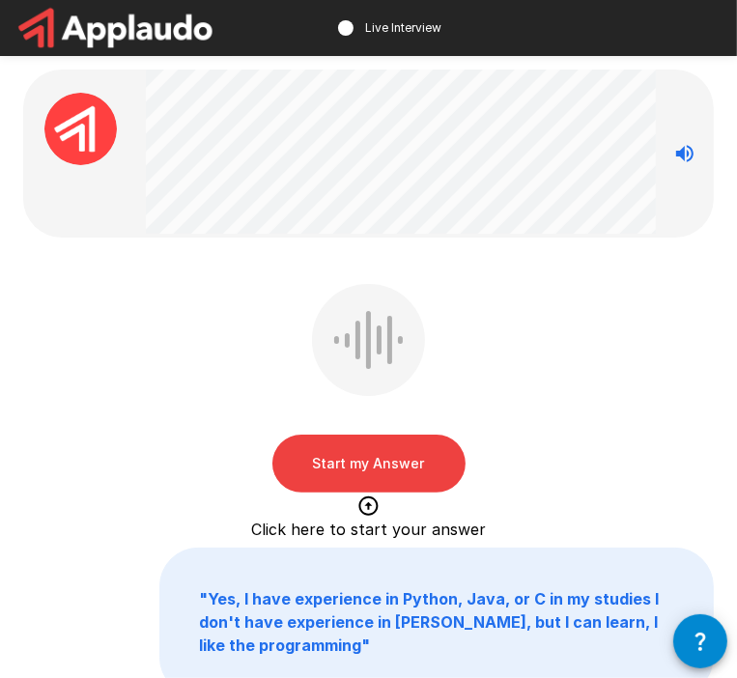
click at [381, 460] on button "Start my Answer" at bounding box center [368, 464] width 193 height 58
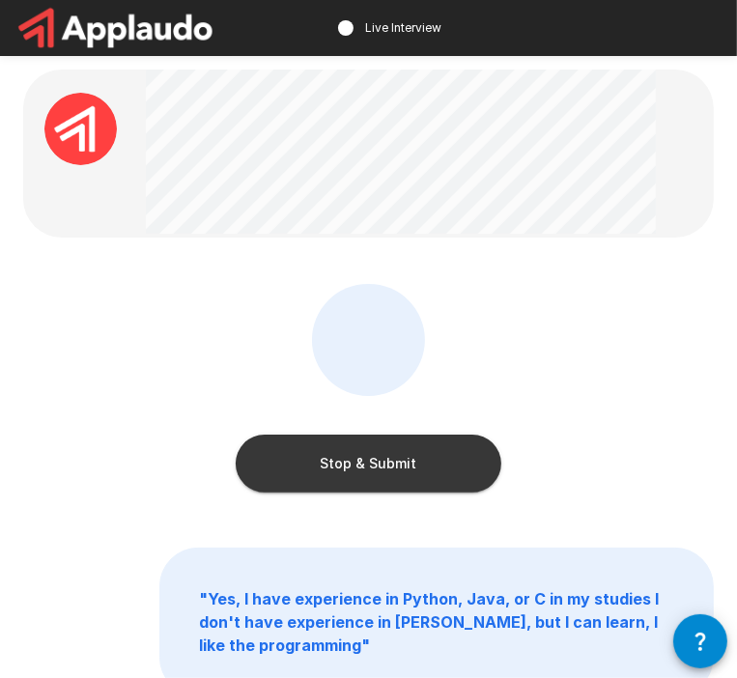
click at [381, 460] on button "Stop & Submit" at bounding box center [369, 464] width 266 height 58
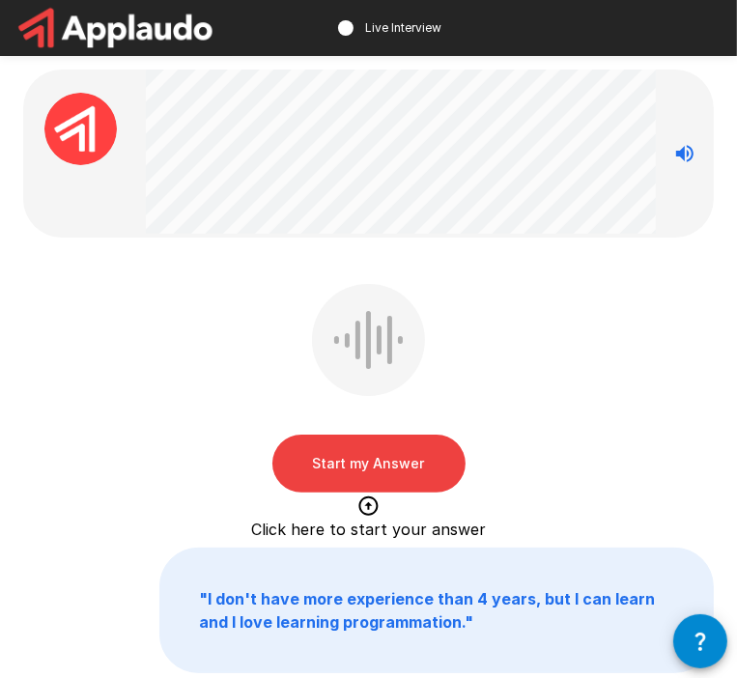
click at [325, 450] on button "Start my Answer" at bounding box center [368, 464] width 193 height 58
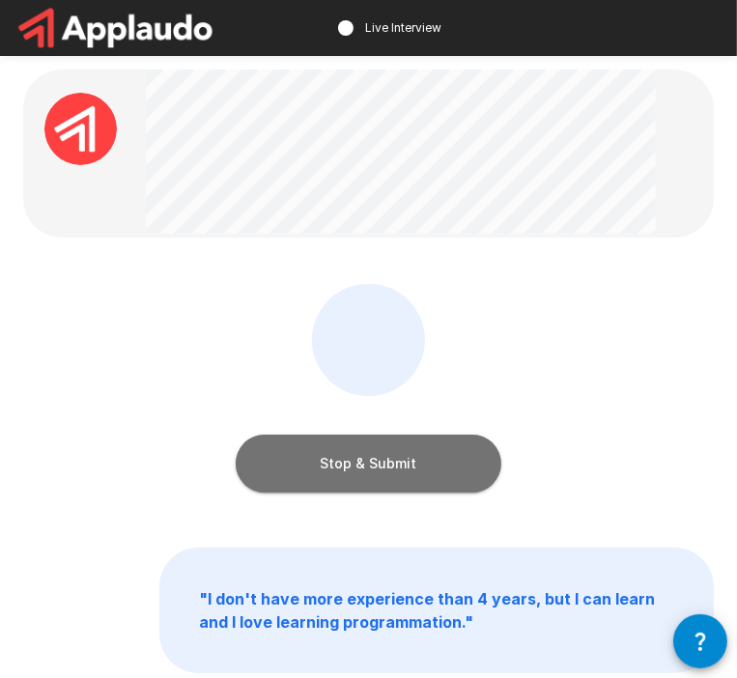
click at [321, 480] on button "Stop & Submit" at bounding box center [369, 464] width 266 height 58
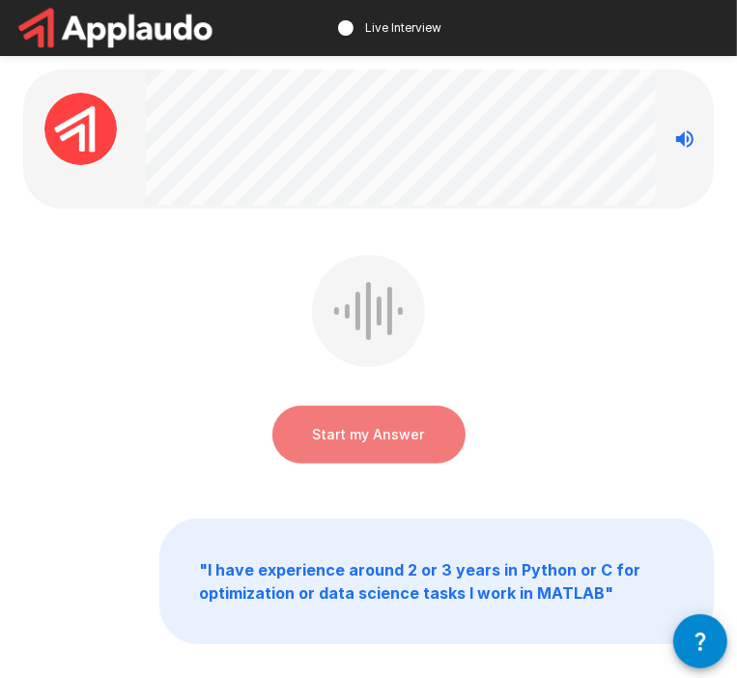
click at [355, 425] on button "Start my Answer" at bounding box center [368, 435] width 193 height 58
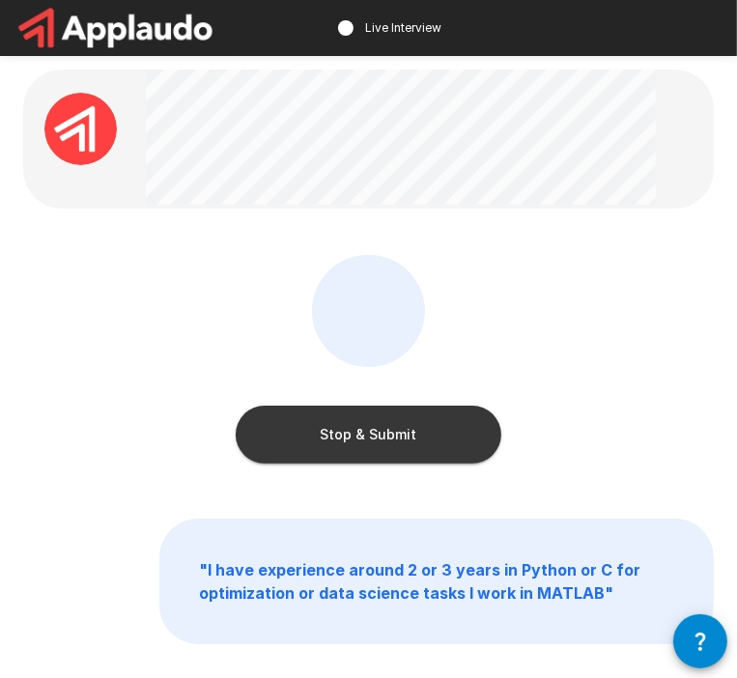
click at [355, 425] on button "Stop & Submit" at bounding box center [369, 435] width 266 height 58
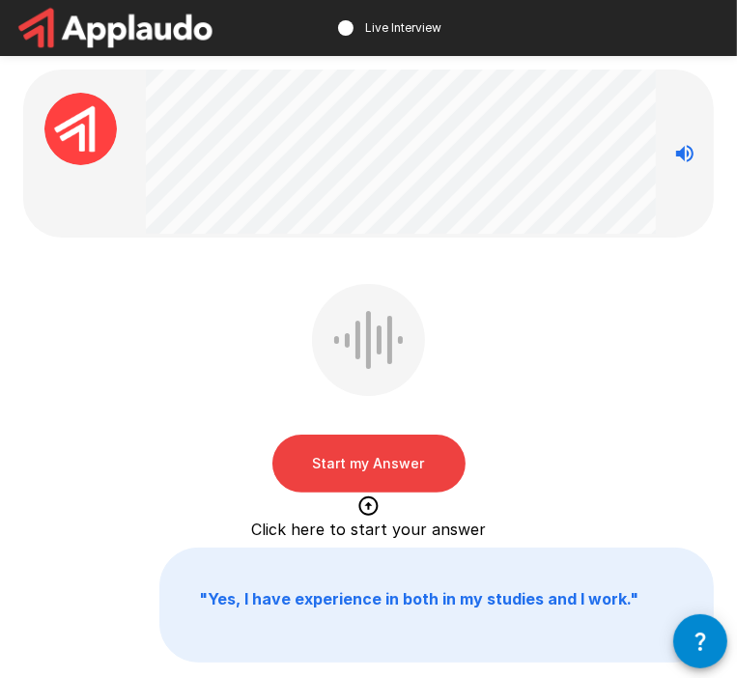
click at [504, 362] on div "Start my Answer Click here to start your answer" at bounding box center [368, 392] width 690 height 217
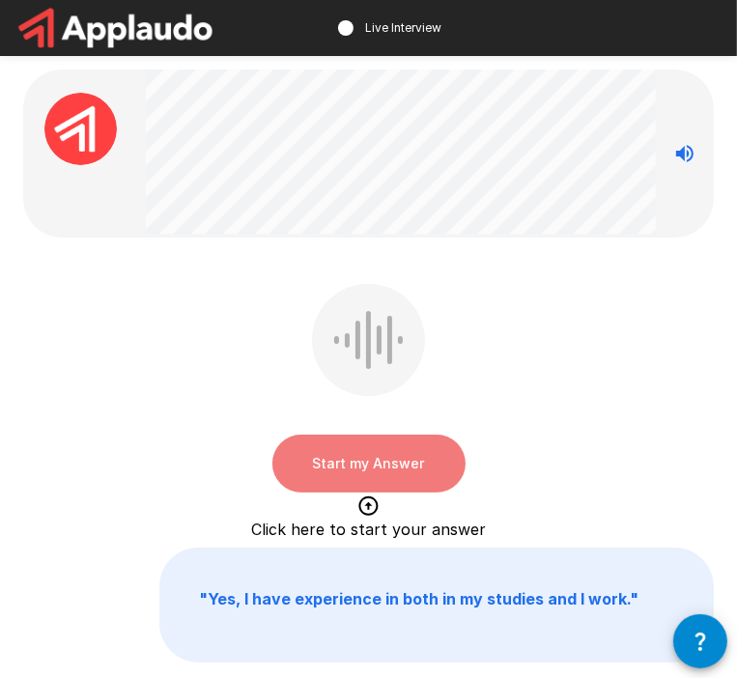
click at [326, 457] on button "Start my Answer" at bounding box center [368, 464] width 193 height 58
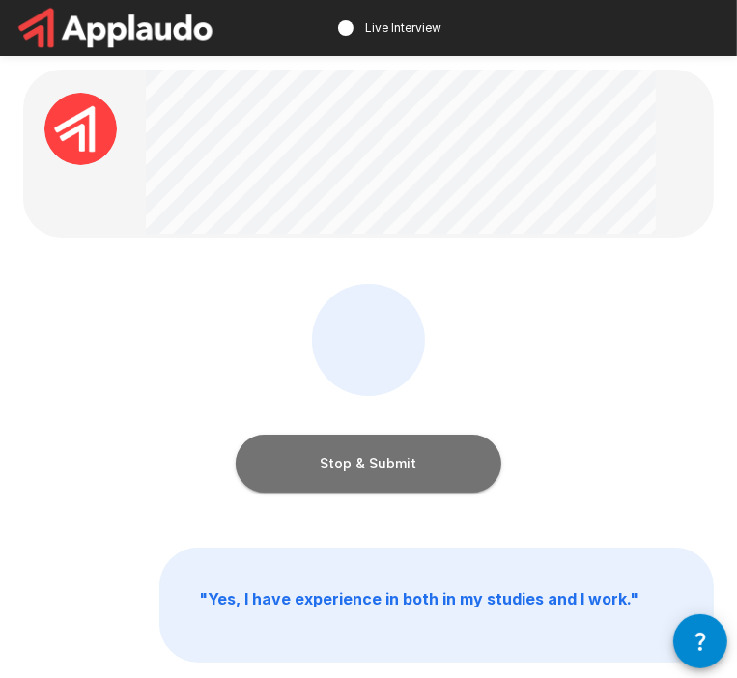
click at [370, 477] on button "Stop & Submit" at bounding box center [369, 464] width 266 height 58
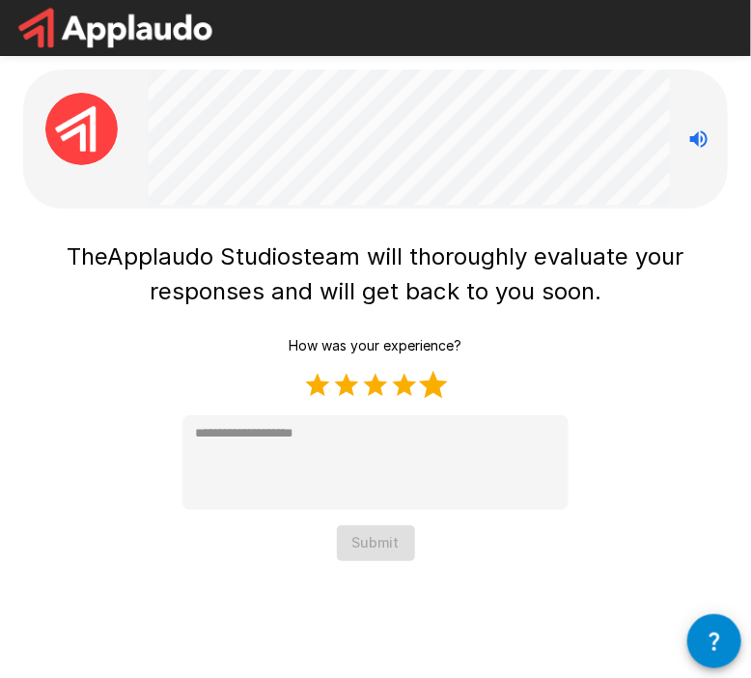
click at [442, 390] on label "5 Stars" at bounding box center [433, 385] width 29 height 29
type textarea "*"
click at [376, 549] on button "Submit" at bounding box center [376, 543] width 78 height 36
